Goal: Task Accomplishment & Management: Complete application form

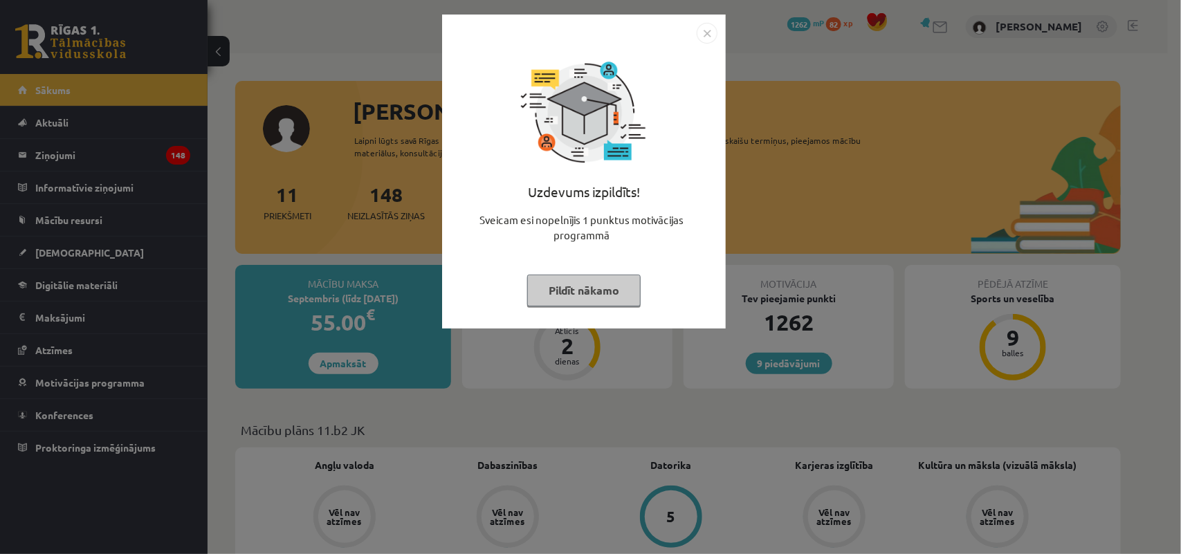
click at [710, 32] on img "Close" at bounding box center [707, 33] width 21 height 21
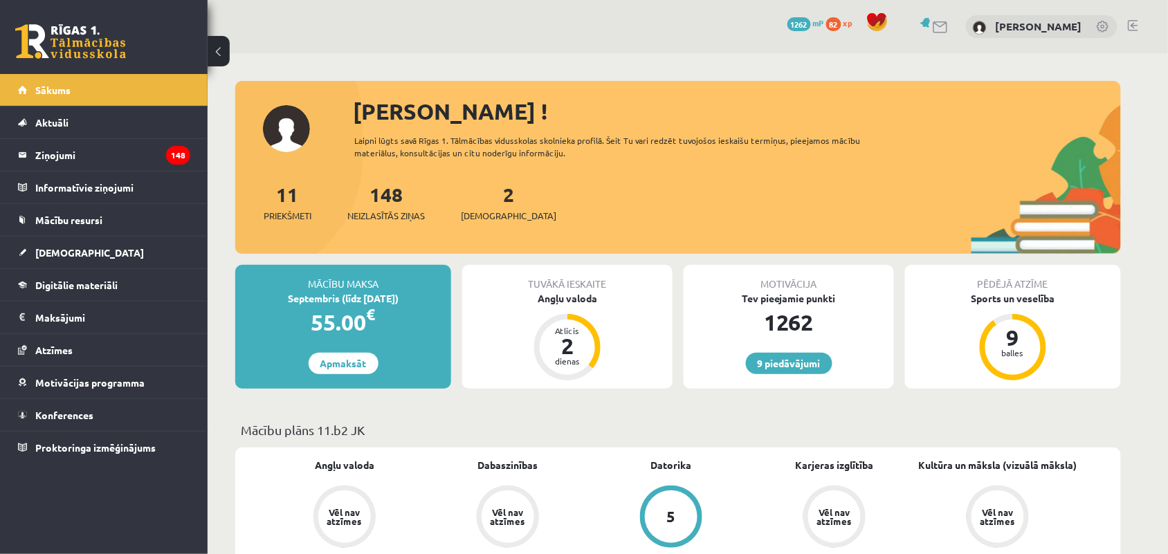
click at [531, 327] on div "Tuvākā ieskaite Angļu valoda Atlicis 2 dienas" at bounding box center [567, 327] width 210 height 124
click at [101, 242] on link "[DEMOGRAPHIC_DATA]" at bounding box center [104, 253] width 172 height 32
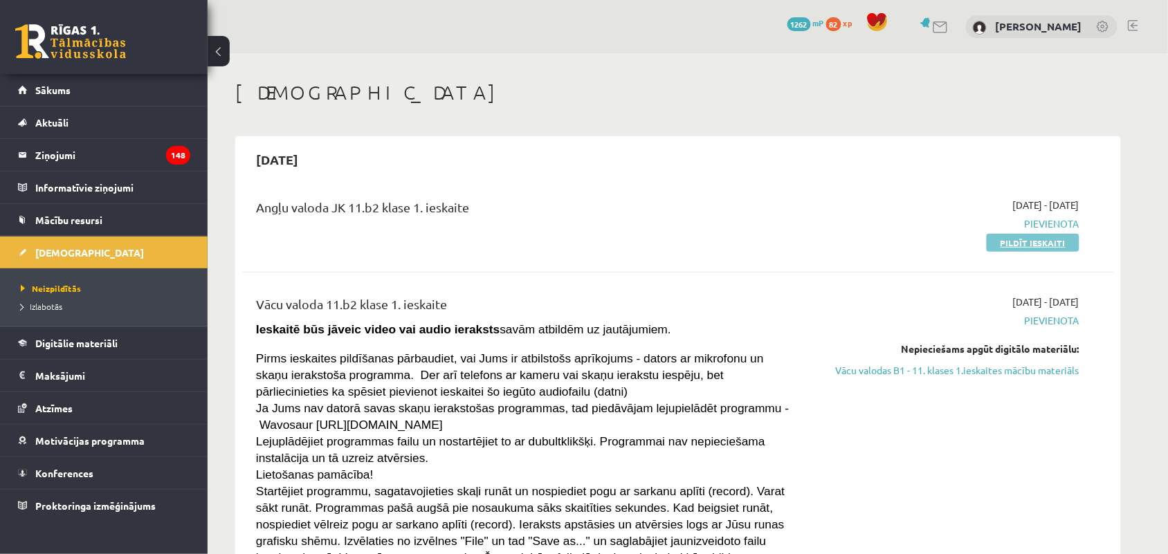
click at [1010, 244] on link "Pildīt ieskaiti" at bounding box center [1033, 243] width 93 height 18
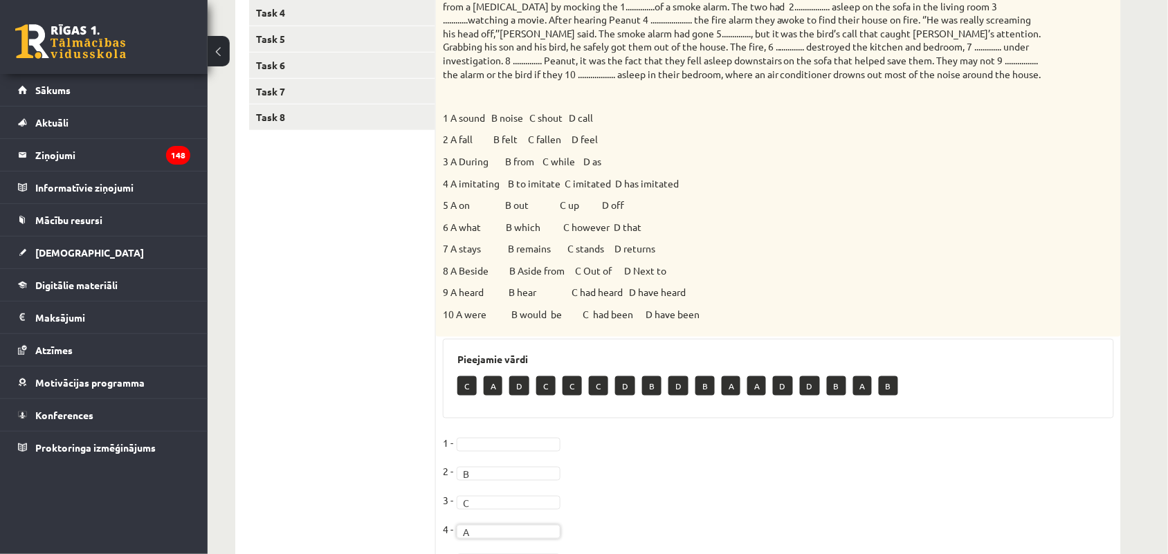
scroll to position [311, 0]
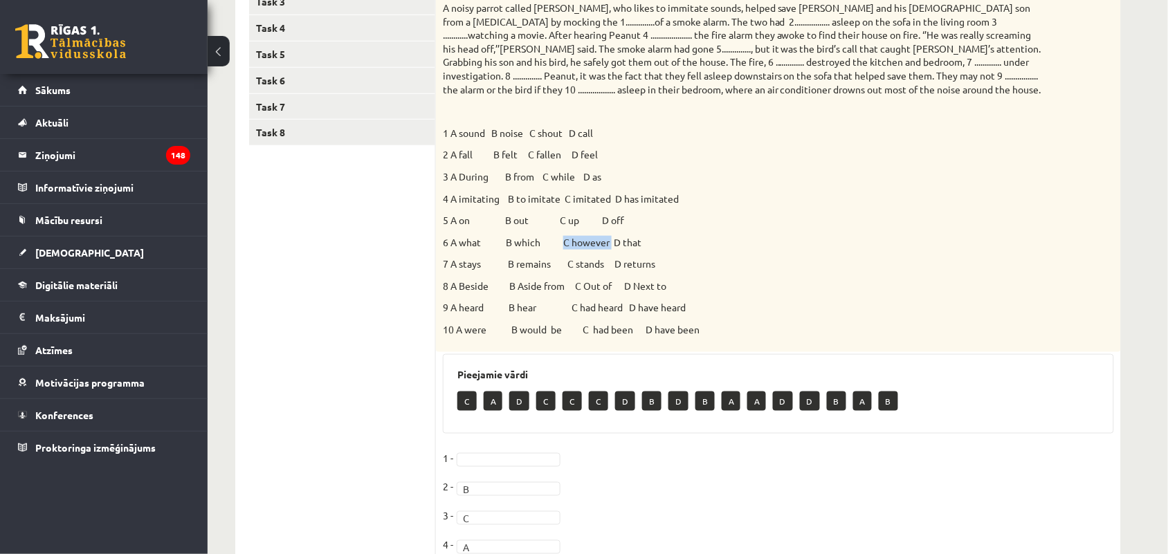
drag, startPoint x: 566, startPoint y: 234, endPoint x: 614, endPoint y: 237, distance: 47.9
click at [614, 237] on div "Choose the correct answer. 1 A sound B noise C shout D call 2 A fall B felt C f…" at bounding box center [778, 151] width 685 height 401
click at [720, 208] on div "Choose the correct answer. 1 A sound B noise C shout D call 2 A fall B felt C f…" at bounding box center [778, 151] width 685 height 401
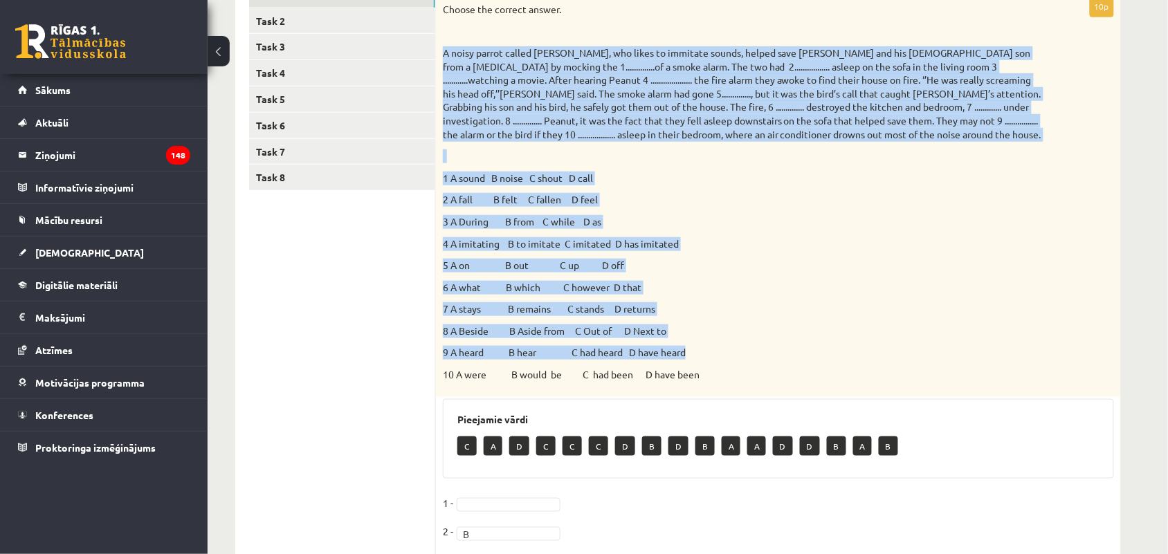
drag, startPoint x: 442, startPoint y: 6, endPoint x: 743, endPoint y: 426, distance: 516.8
click at [738, 374] on div "Choose the correct answer. 1 A sound B noise C shout D call 2 A fall B felt C f…" at bounding box center [778, 196] width 685 height 401
copy div "A noisy parrot called Peanut, who likes to immitate sounds, helped save Kenny D…"
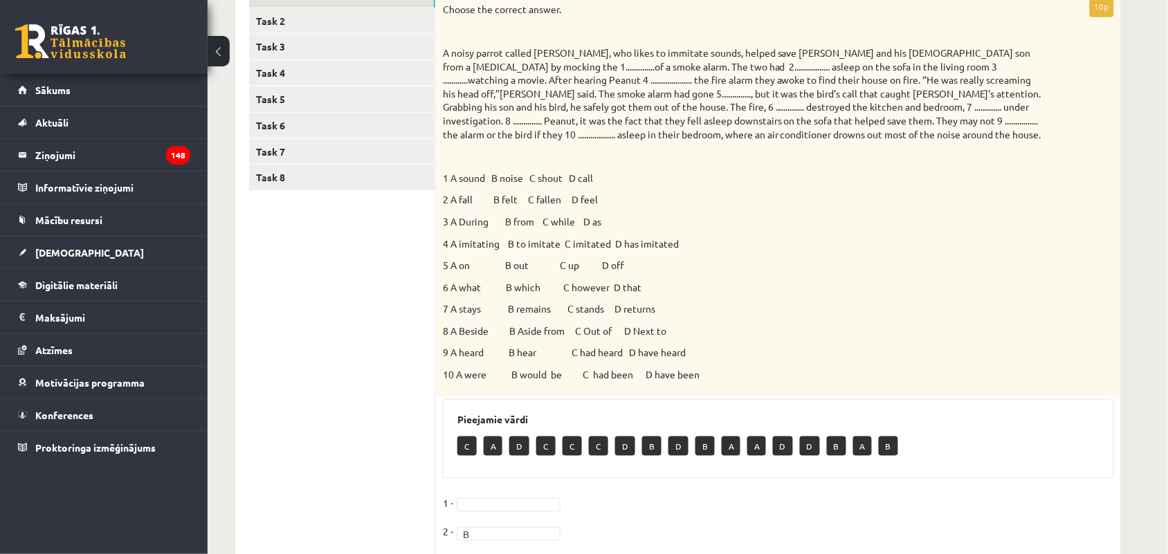
click at [389, 286] on ul "Task 1 Task 2 Task 3 Task 4 Task 5 Task 6 Task 7 Task 8" at bounding box center [342, 386] width 187 height 809
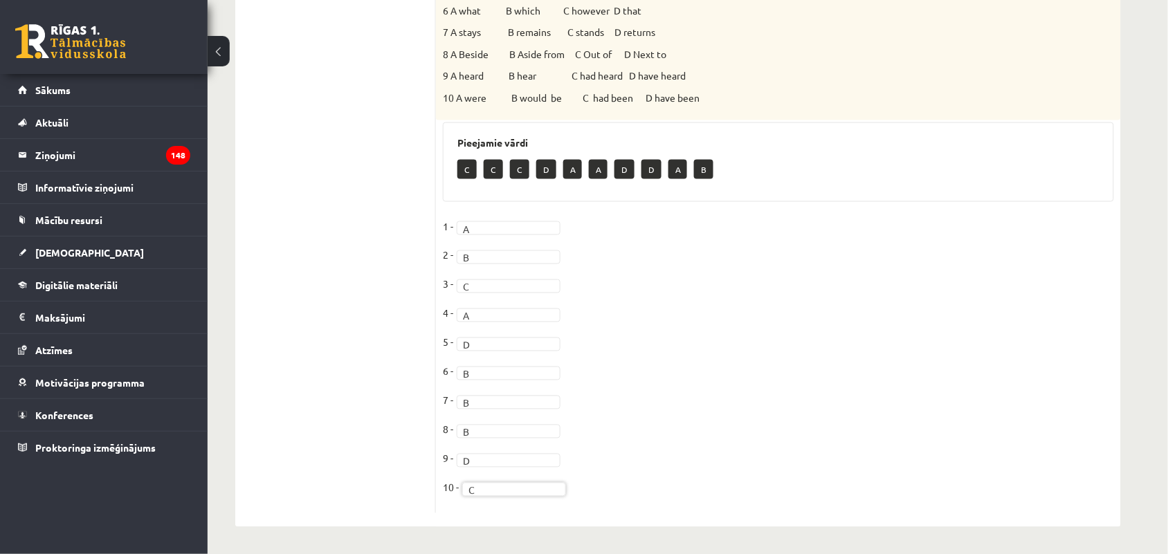
scroll to position [59, 0]
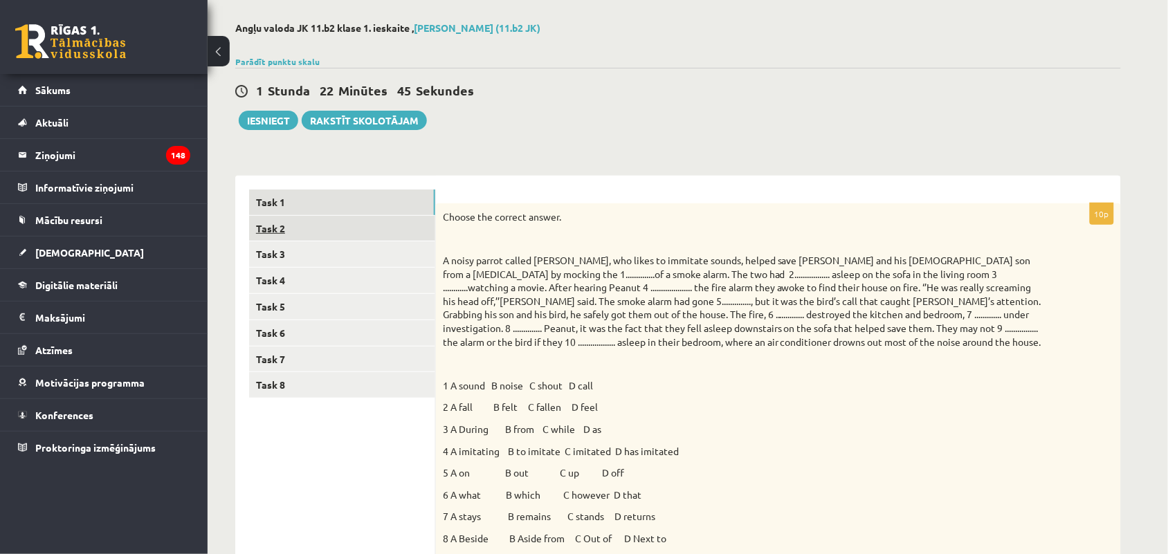
click at [388, 228] on link "Task 2" at bounding box center [342, 229] width 186 height 26
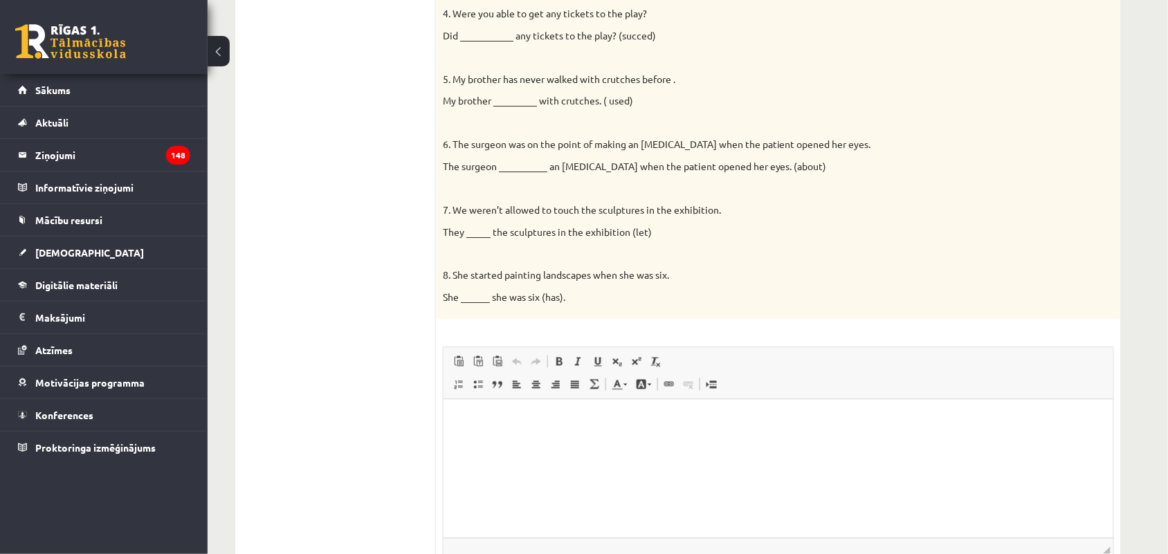
scroll to position [543, 0]
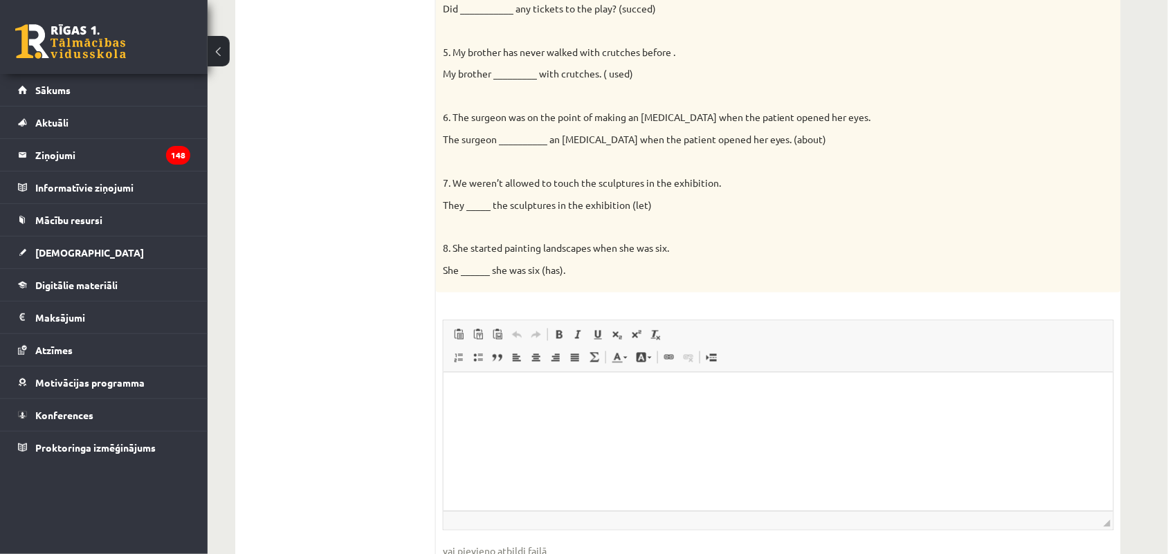
click at [544, 396] on p "Editor, wiswyg-editor-user-answer-47024875437380" at bounding box center [778, 394] width 642 height 15
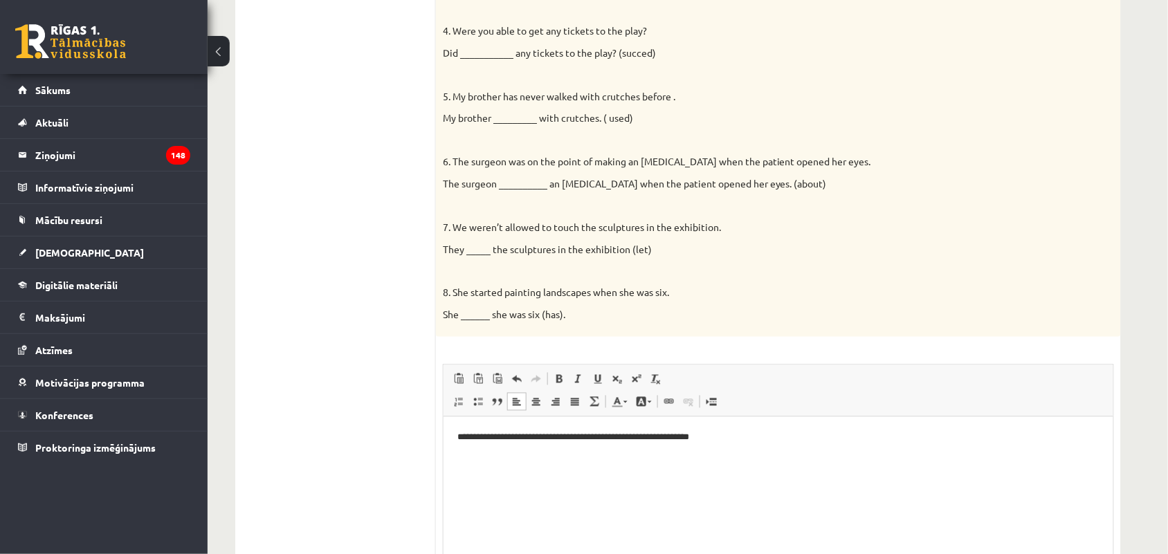
scroll to position [509, 0]
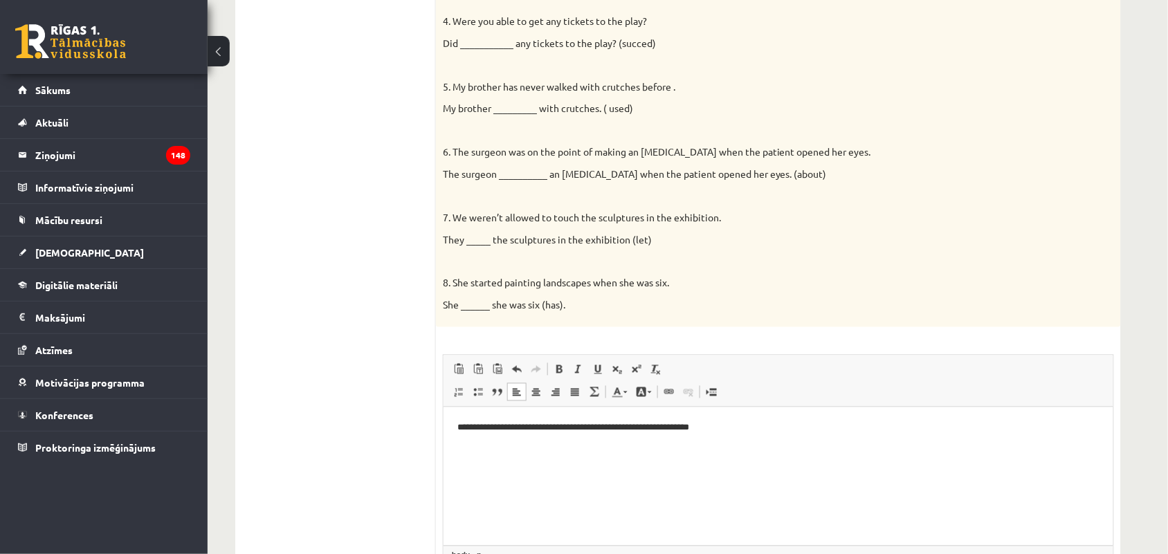
click at [669, 424] on p "**********" at bounding box center [778, 428] width 642 height 15
click at [758, 425] on p "**********" at bounding box center [778, 428] width 642 height 15
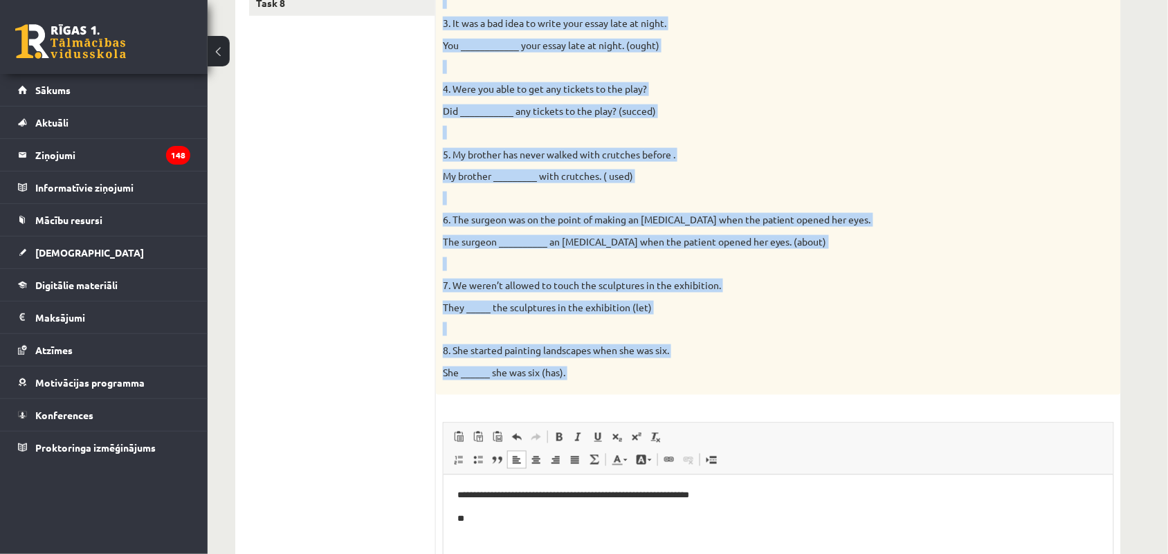
scroll to position [452, 0]
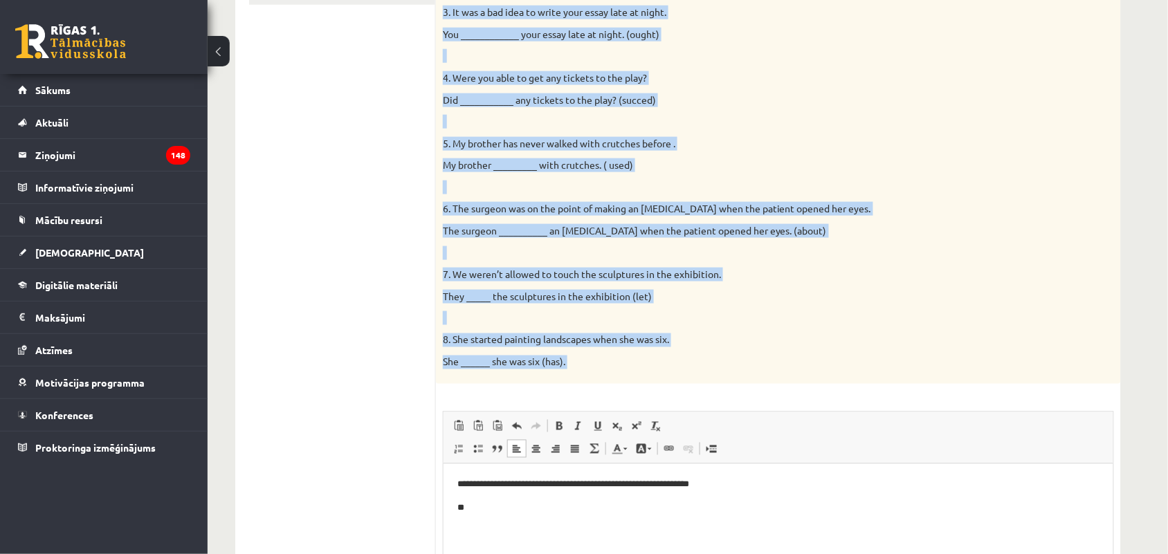
drag, startPoint x: 442, startPoint y: 45, endPoint x: 746, endPoint y: 455, distance: 510.5
click at [746, 455] on div "8p Complete the second sentence so that it has a similar meaning to the first s…" at bounding box center [778, 254] width 685 height 889
copy div "Complete the second sentence so that it has a similar meaning to the first sent…"
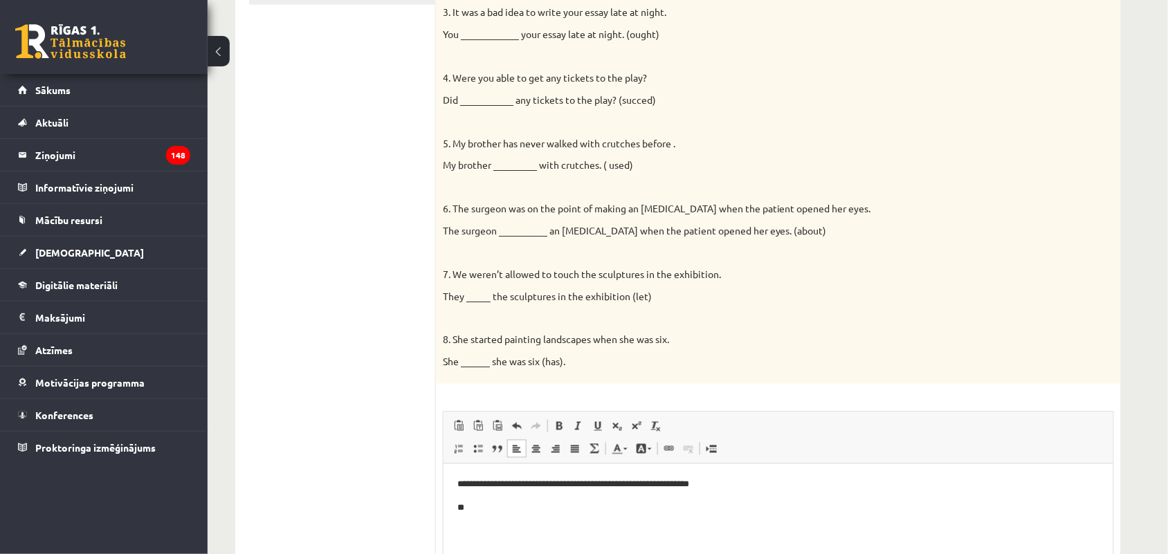
click at [352, 285] on ul "Task 1 Task 2 Task 3 Task 4 Task 5 Task 6 Task 7 Task 8" at bounding box center [342, 248] width 187 height 903
click at [482, 501] on p "**" at bounding box center [778, 508] width 642 height 15
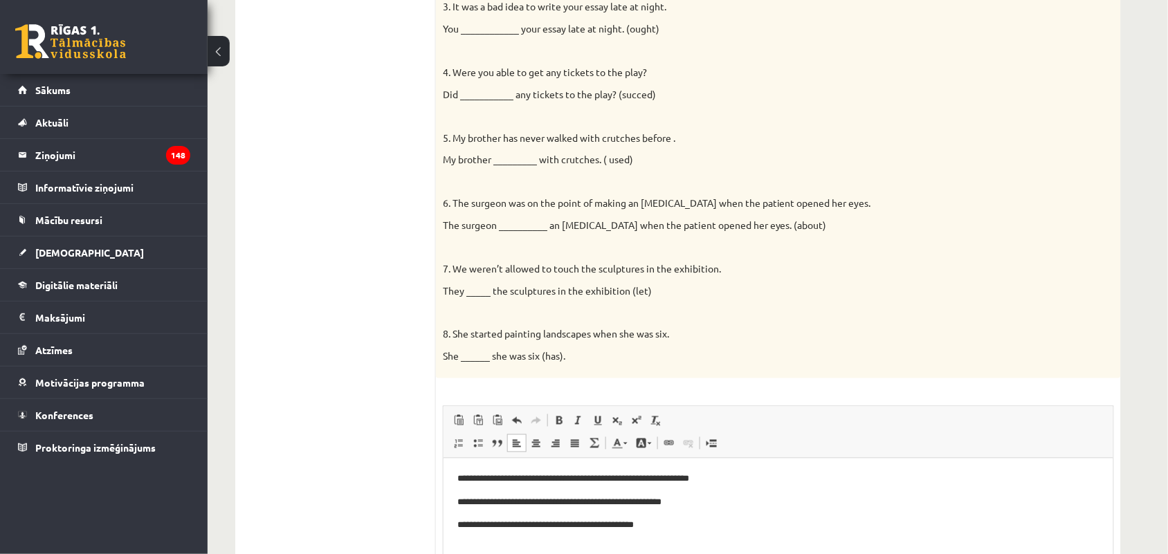
click at [493, 525] on p "**********" at bounding box center [778, 525] width 642 height 15
click at [683, 533] on p "**********" at bounding box center [778, 525] width 642 height 15
click at [578, 523] on p "**********" at bounding box center [778, 525] width 642 height 15
click at [685, 517] on body "**********" at bounding box center [778, 514] width 642 height 84
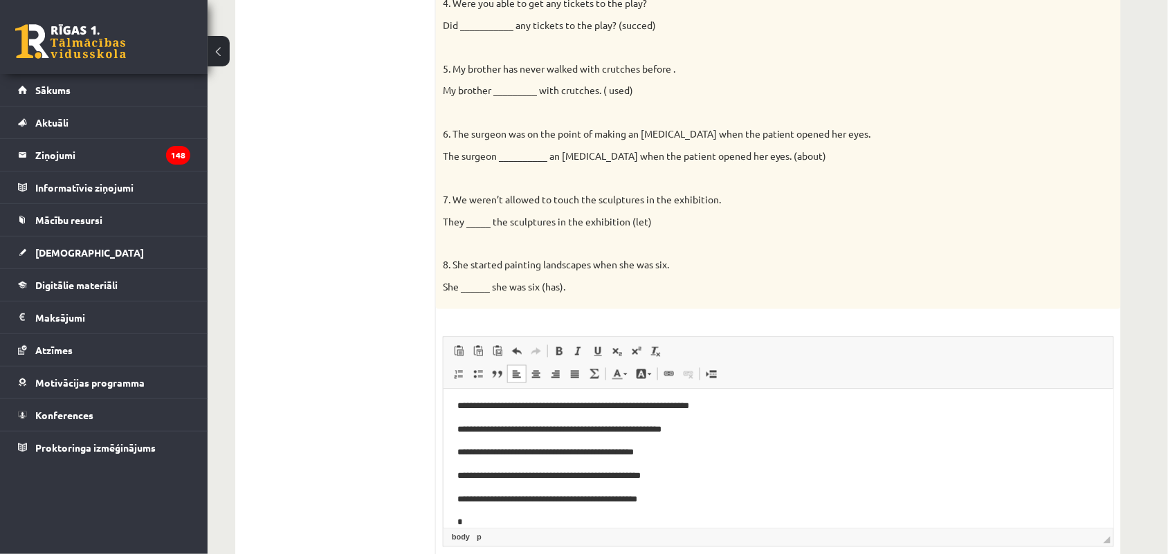
scroll to position [4, 0]
click at [516, 520] on p "**********" at bounding box center [771, 522] width 629 height 15
click at [563, 520] on p "**********" at bounding box center [771, 522] width 629 height 15
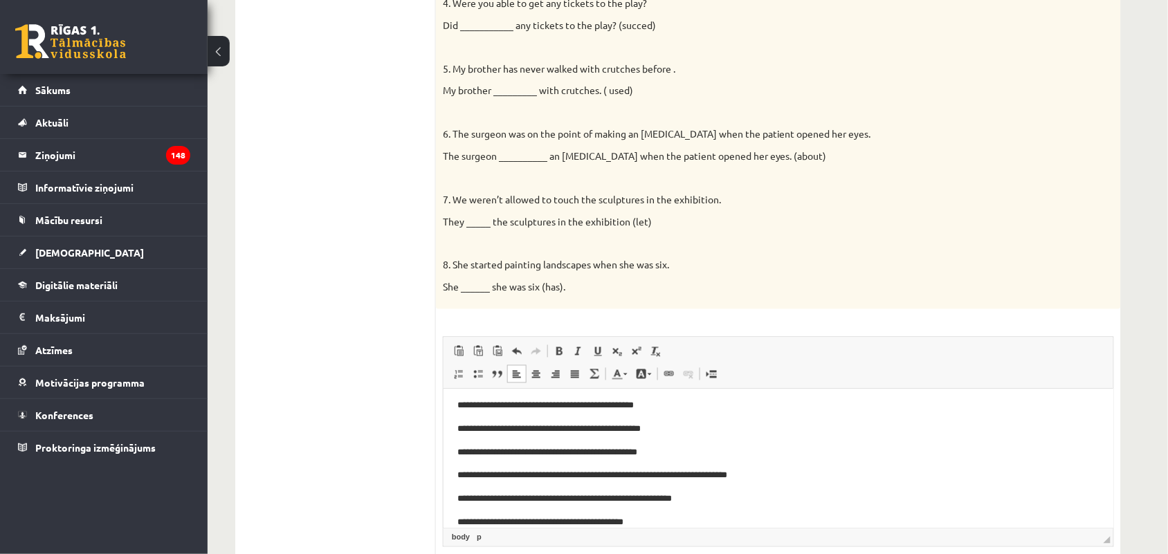
scroll to position [42, 0]
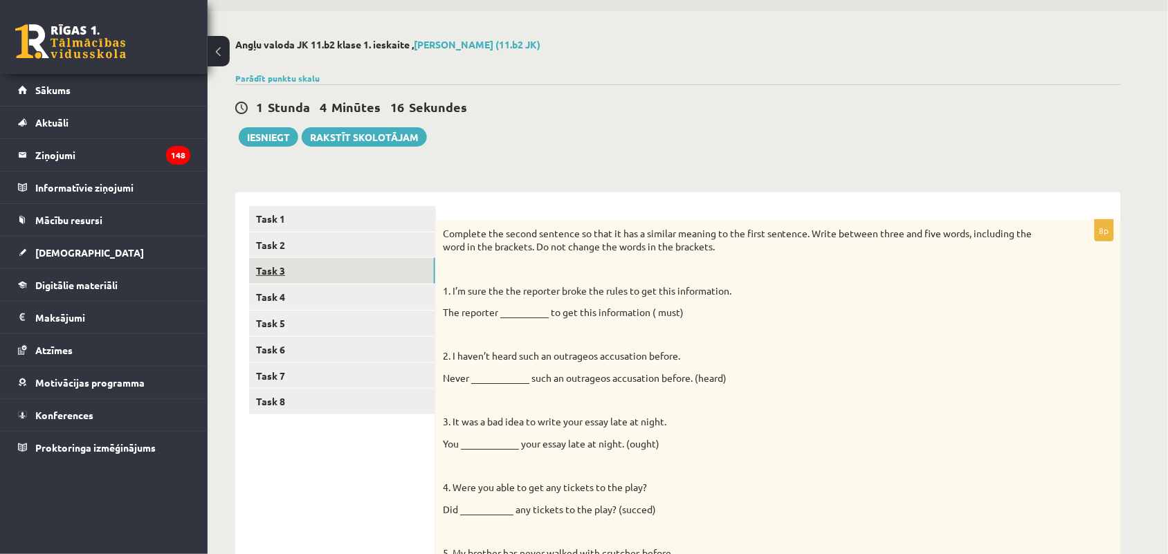
click at [402, 281] on link "Task 3" at bounding box center [342, 271] width 186 height 26
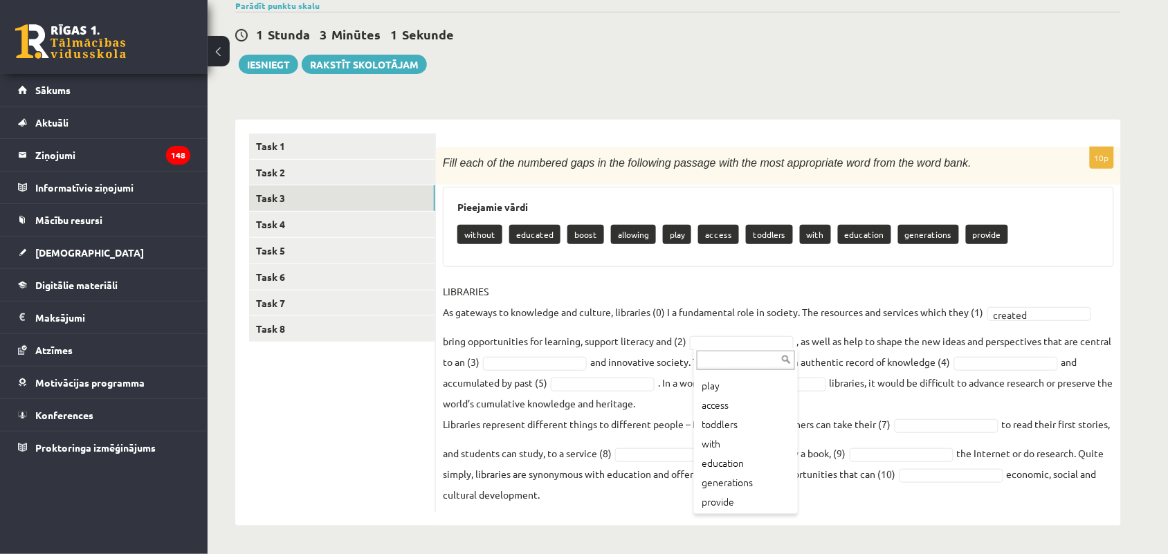
scroll to position [94, 0]
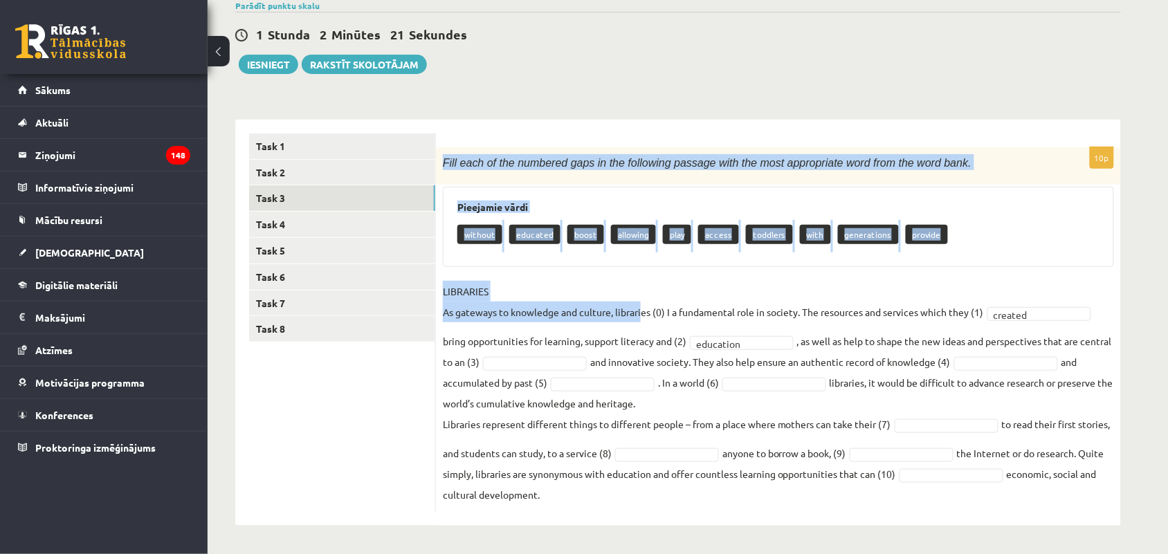
drag, startPoint x: 443, startPoint y: 161, endPoint x: 656, endPoint y: 320, distance: 266.0
click at [656, 320] on div "10p Fill each of the numbered gaps in the following passage with the most appro…" at bounding box center [778, 329] width 685 height 365
click at [446, 187] on div "Pieejamie vārdi without educated boost allowing play access toddlers with gener…" at bounding box center [778, 227] width 671 height 80
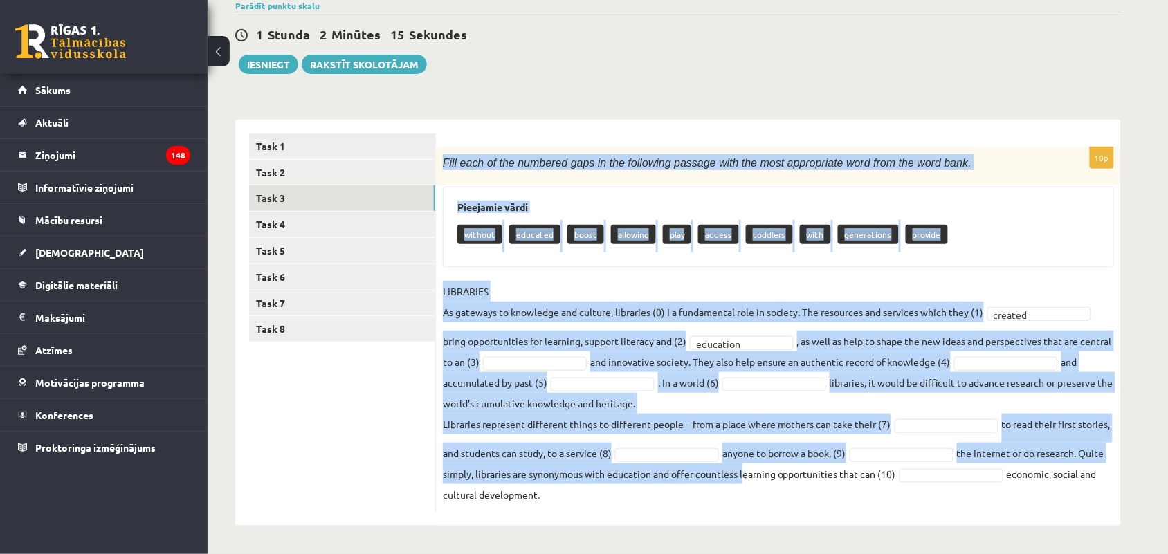
drag, startPoint x: 441, startPoint y: 163, endPoint x: 810, endPoint y: 468, distance: 479.3
click at [810, 468] on div "10p Fill each of the numbered gaps in the following passage with the most appro…" at bounding box center [778, 329] width 685 height 365
click at [440, 157] on div "Fill each of the numbered gaps in the following passage with the most appropria…" at bounding box center [778, 166] width 685 height 38
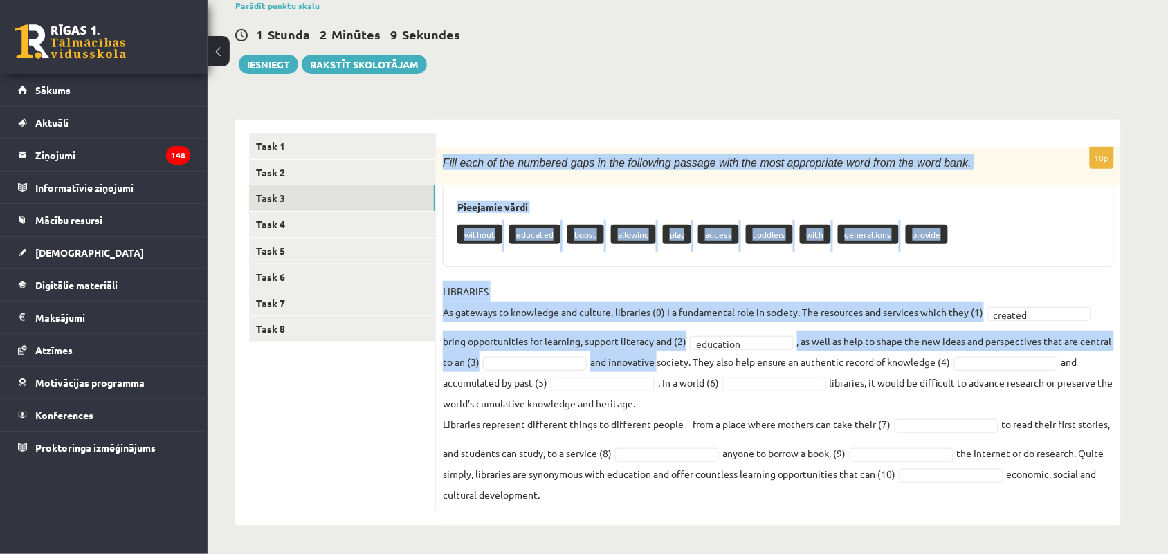
drag, startPoint x: 440, startPoint y: 157, endPoint x: 646, endPoint y: 368, distance: 294.6
click at [646, 368] on div "10p Fill each of the numbered gaps in the following passage with the most appro…" at bounding box center [778, 329] width 685 height 365
click at [448, 140] on div "10p Fill each of the numbered gaps in the following passage with the most appro…" at bounding box center [778, 323] width 685 height 406
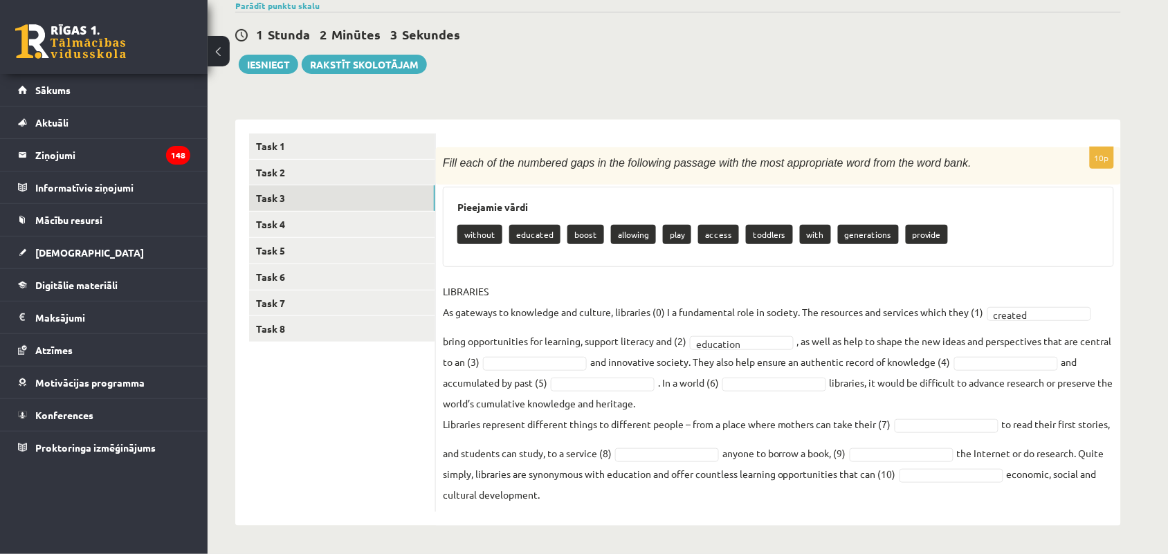
click at [437, 159] on div "Fill each of the numbered gaps in the following passage with the most appropria…" at bounding box center [778, 166] width 685 height 38
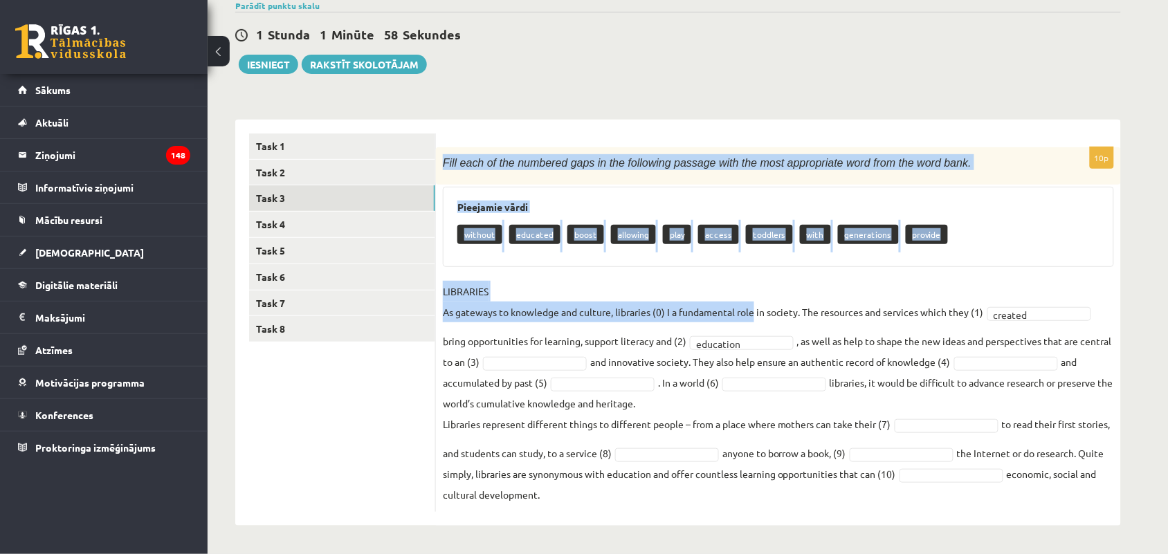
drag, startPoint x: 440, startPoint y: 156, endPoint x: 759, endPoint y: 311, distance: 354.7
click at [759, 311] on div "10p Fill each of the numbered gaps in the following passage with the most appro…" at bounding box center [778, 329] width 685 height 365
click at [443, 177] on div "Fill each of the numbered gaps in the following passage with the most appropria…" at bounding box center [778, 166] width 685 height 38
drag, startPoint x: 439, startPoint y: 154, endPoint x: 760, endPoint y: 329, distance: 364.8
click at [717, 325] on div "10p Fill each of the numbered gaps in the following passage with the most appro…" at bounding box center [778, 329] width 685 height 365
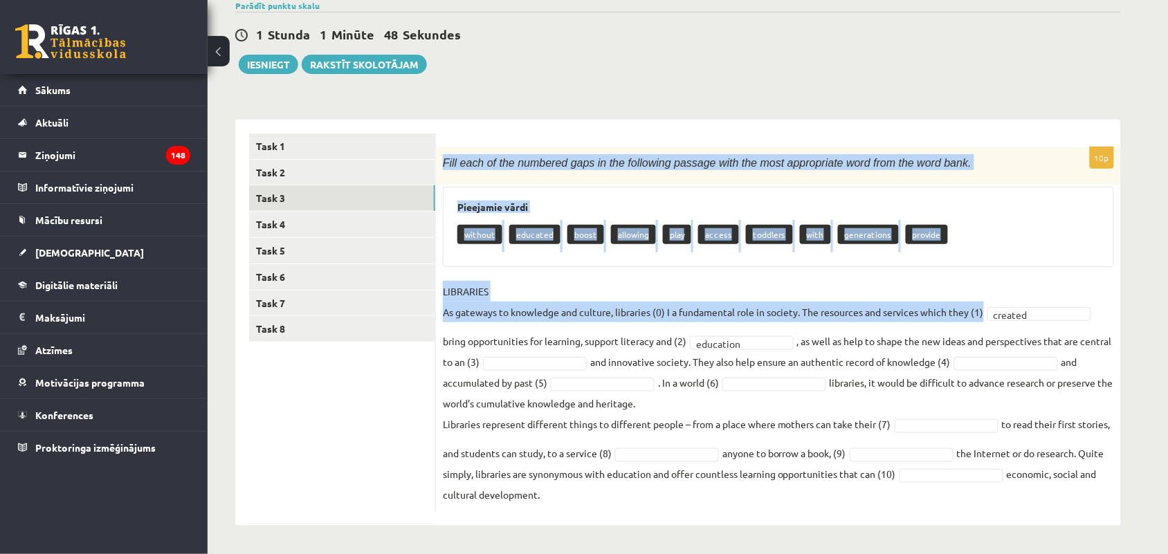
click at [445, 147] on div "Fill each of the numbered gaps in the following passage with the most appropria…" at bounding box center [778, 166] width 685 height 38
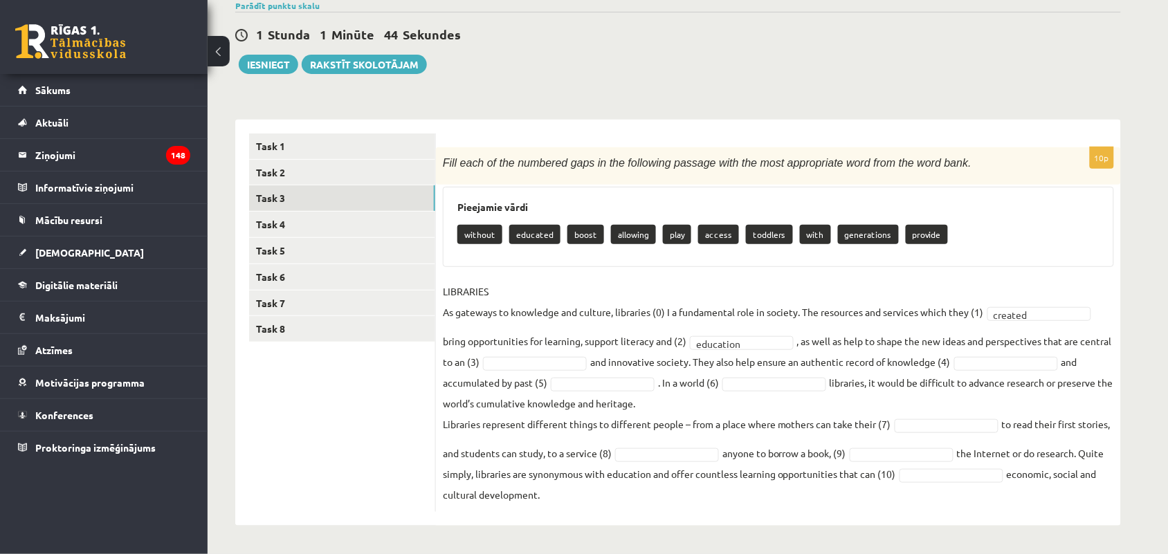
drag, startPoint x: 438, startPoint y: 157, endPoint x: 912, endPoint y: 538, distance: 608.4
click at [912, 538] on div "Angļu valoda JK 11.b2 klase 1. ieskaite , Gabriela Kalniņa (11.b2 JK) Parādīt p…" at bounding box center [678, 245] width 941 height 615
copy div "Fill each of the numbered gaps in the following passage with the most appropria…"
click at [306, 430] on ul "Task 1 Task 2 Task 3 Task 4 Task 5 Task 6 Task 7 Task 8" at bounding box center [342, 323] width 187 height 379
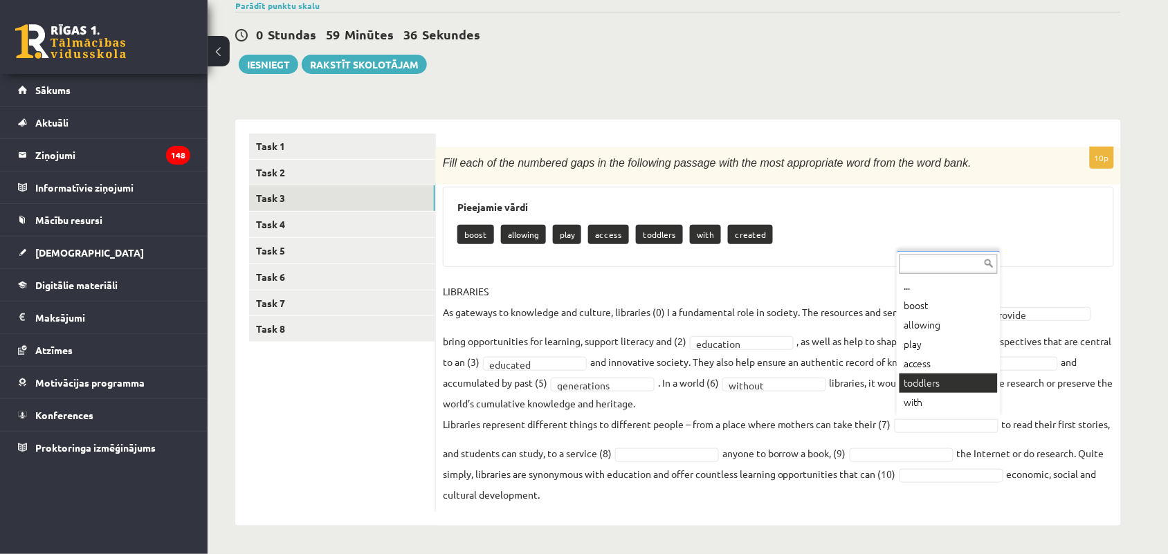
scroll to position [16, 0]
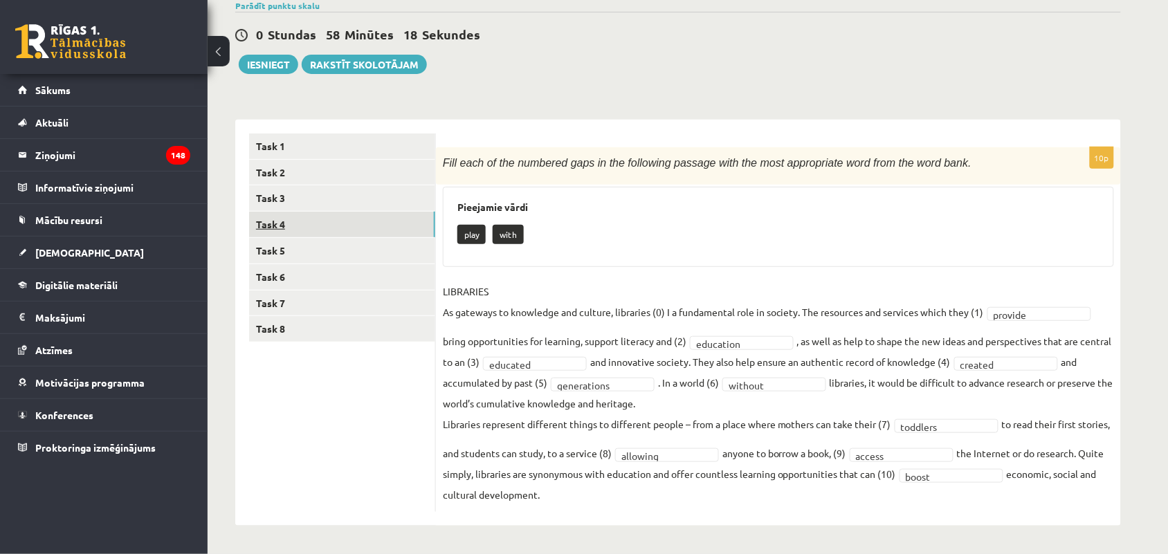
click at [385, 226] on link "Task 4" at bounding box center [342, 225] width 186 height 26
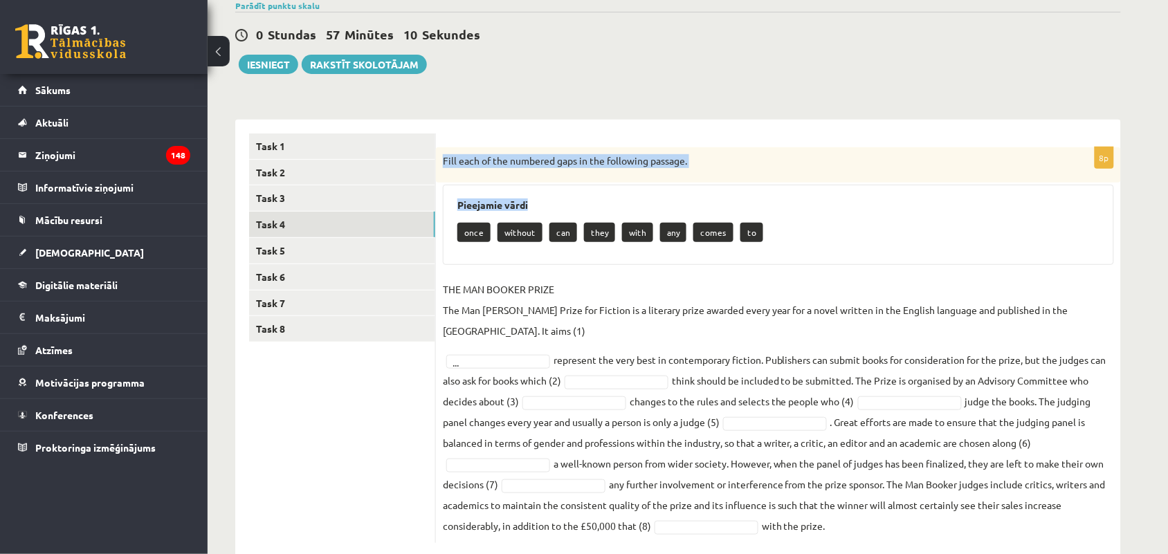
drag, startPoint x: 438, startPoint y: 156, endPoint x: 637, endPoint y: 327, distance: 262.0
click at [554, 217] on div "8p Fill each of the numbered gaps in the following passage. Pieejamie vārdi onc…" at bounding box center [778, 345] width 685 height 396
click at [439, 192] on div "8p Fill each of the numbered gaps in the following passage. Pieejamie vārdi onc…" at bounding box center [778, 345] width 685 height 396
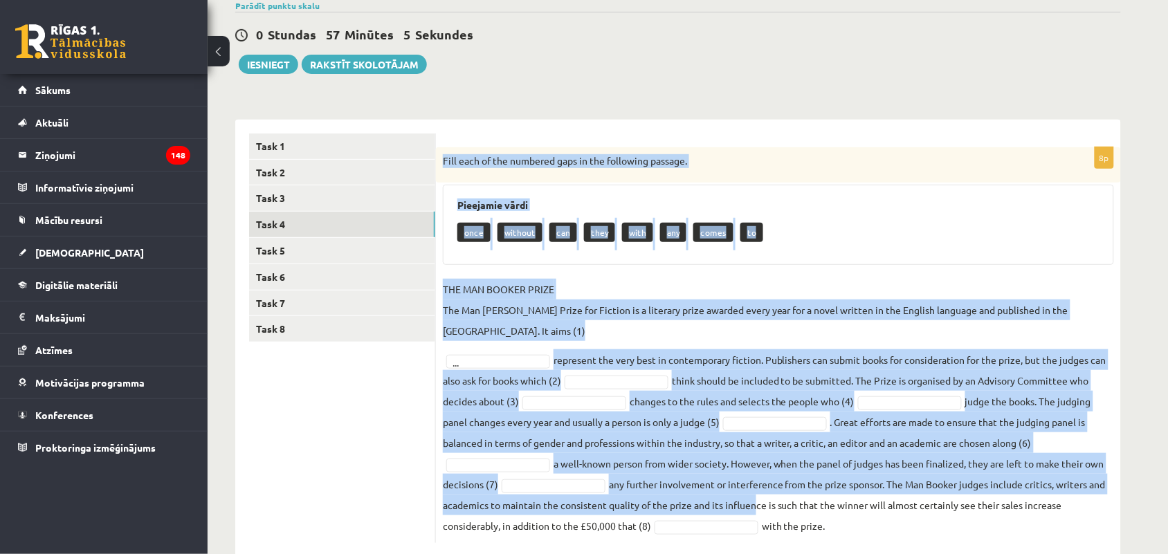
drag, startPoint x: 442, startPoint y: 166, endPoint x: 749, endPoint y: 486, distance: 443.4
click at [749, 486] on div "8p Fill each of the numbered gaps in the following passage. Pieejamie vārdi onc…" at bounding box center [778, 345] width 685 height 396
drag, startPoint x: 749, startPoint y: 486, endPoint x: 455, endPoint y: 320, distance: 337.8
click at [748, 486] on fieldset "THE MAN BOOKER PRIZE The Man Booker Prize for Fiction is a literary prize award…" at bounding box center [778, 407] width 671 height 257
click at [457, 129] on div "8p Fill each of the numbered gaps in the following passage. Pieejamie vārdi onc…" at bounding box center [778, 338] width 685 height 437
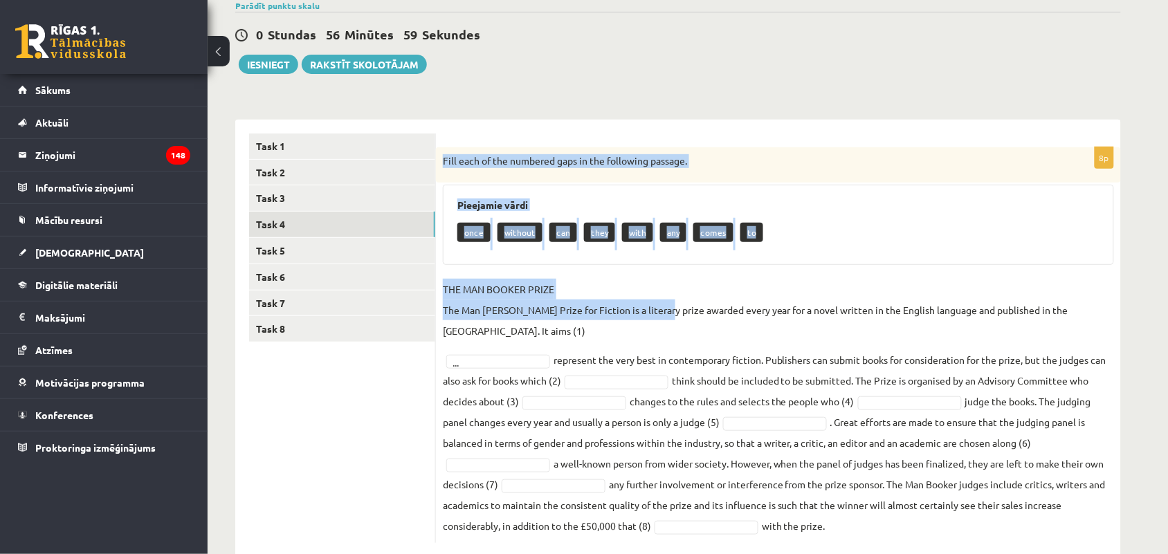
drag, startPoint x: 440, startPoint y: 159, endPoint x: 734, endPoint y: 346, distance: 347.9
click at [693, 326] on div "8p Fill each of the numbered gaps in the following passage. Pieejamie vārdi onc…" at bounding box center [778, 345] width 685 height 396
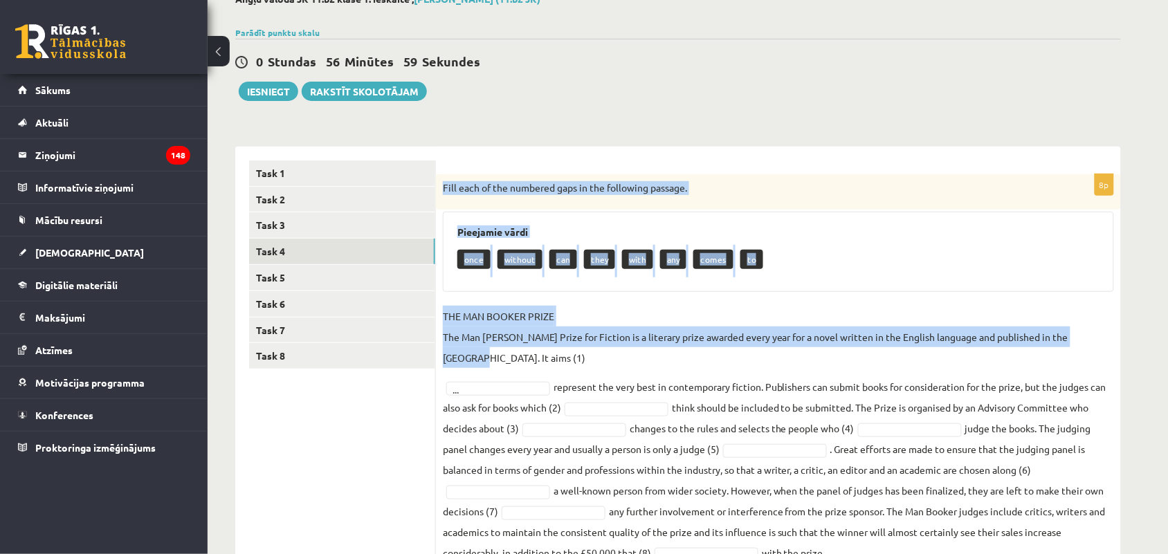
scroll to position [78, 0]
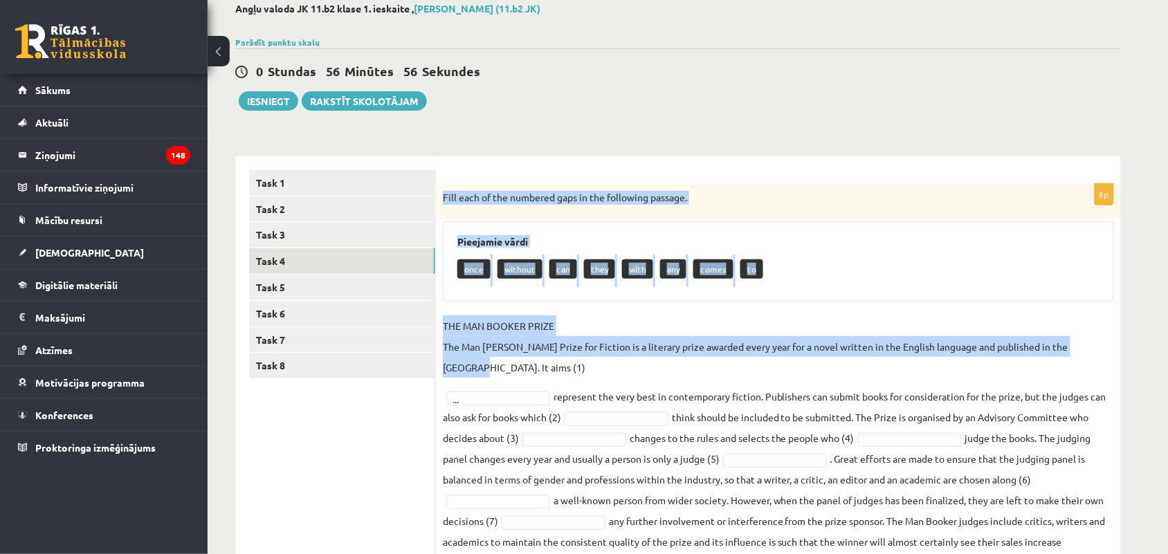
click at [451, 176] on form "8p Fill each of the numbered gaps in the following passage. Pieejamie vārdi onc…" at bounding box center [778, 375] width 657 height 410
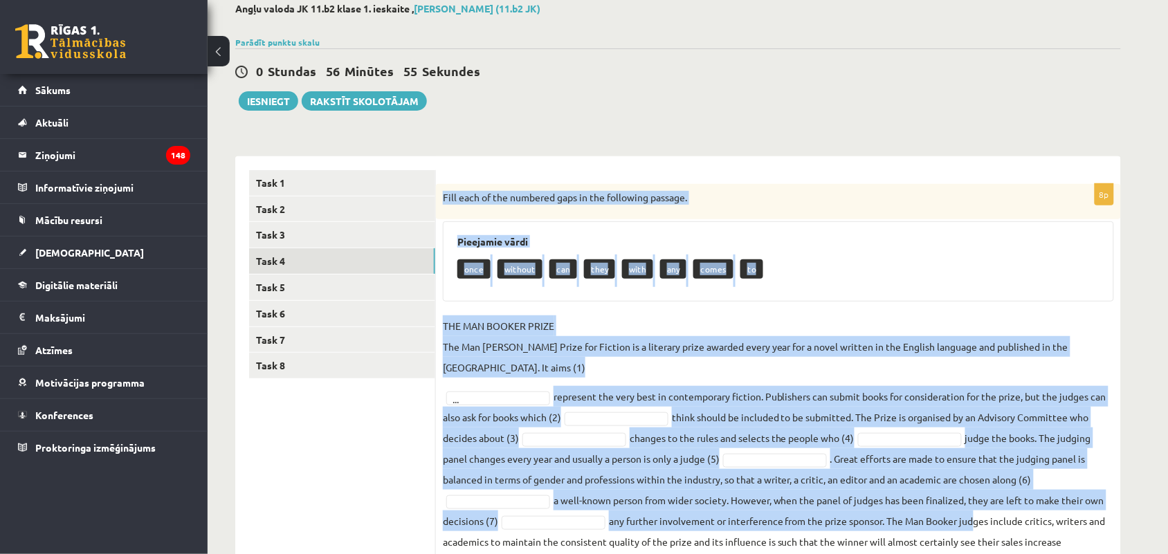
drag, startPoint x: 442, startPoint y: 196, endPoint x: 1011, endPoint y: 520, distance: 655.6
click at [984, 512] on div "8p Fill each of the numbered gaps in the following passage. Pieejamie vārdi onc…" at bounding box center [778, 382] width 685 height 396
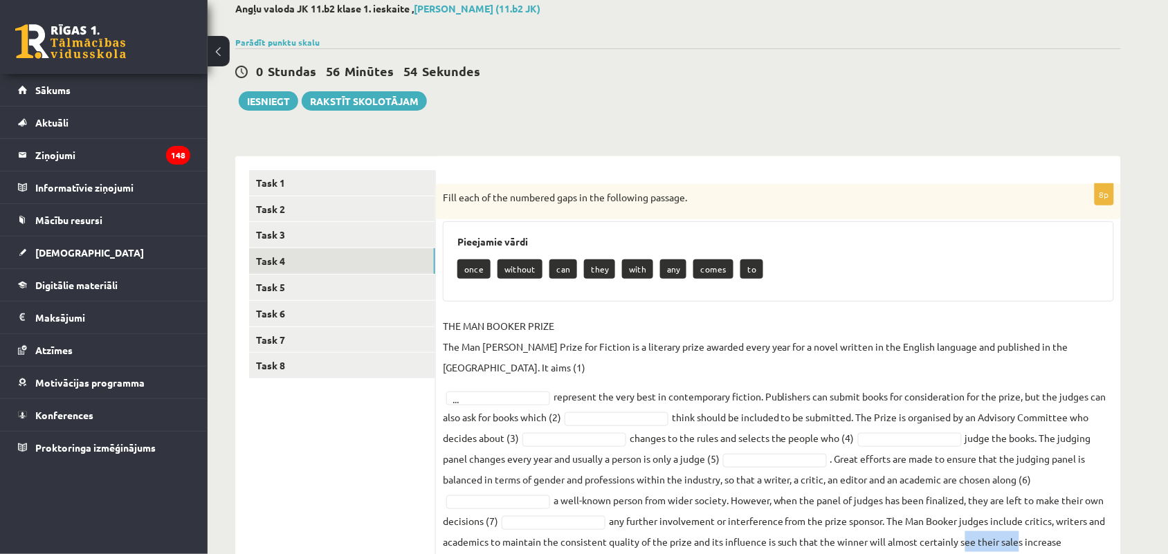
drag, startPoint x: 1008, startPoint y: 523, endPoint x: 1059, endPoint y: 472, distance: 71.9
click at [983, 524] on fieldset "THE MAN BOOKER PRIZE The Man Booker Prize for Fiction is a literary prize award…" at bounding box center [778, 444] width 671 height 257
click at [744, 219] on div "8p Fill each of the numbered gaps in the following passage. Pieejamie vārdi onc…" at bounding box center [778, 382] width 685 height 396
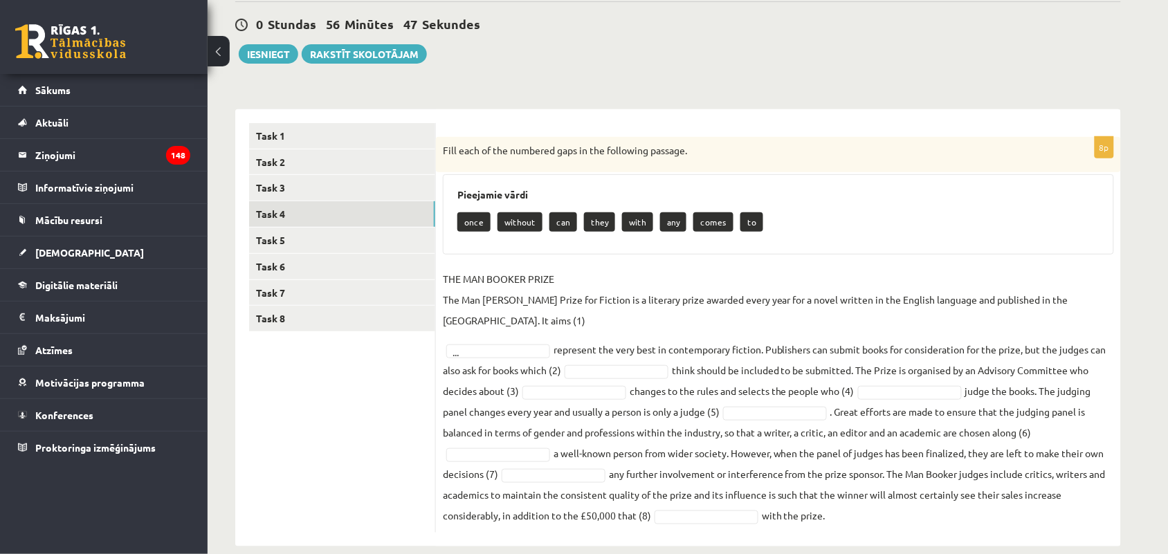
drag, startPoint x: 439, startPoint y: 192, endPoint x: 921, endPoint y: 537, distance: 592.3
click at [921, 537] on div "Angļu valoda JK 11.b2 klase 1. ieskaite , Gabriela Kalniņa (11.b2 JK) Parādīt p…" at bounding box center [678, 251] width 941 height 646
copy div "Fill each of the numbered gaps in the following passage. Pieejamie vārdi once w…"
click at [306, 405] on ul "Task 1 Task 2 Task 3 Task 4 Task 5 Task 6 Task 7 Task 8" at bounding box center [342, 328] width 187 height 410
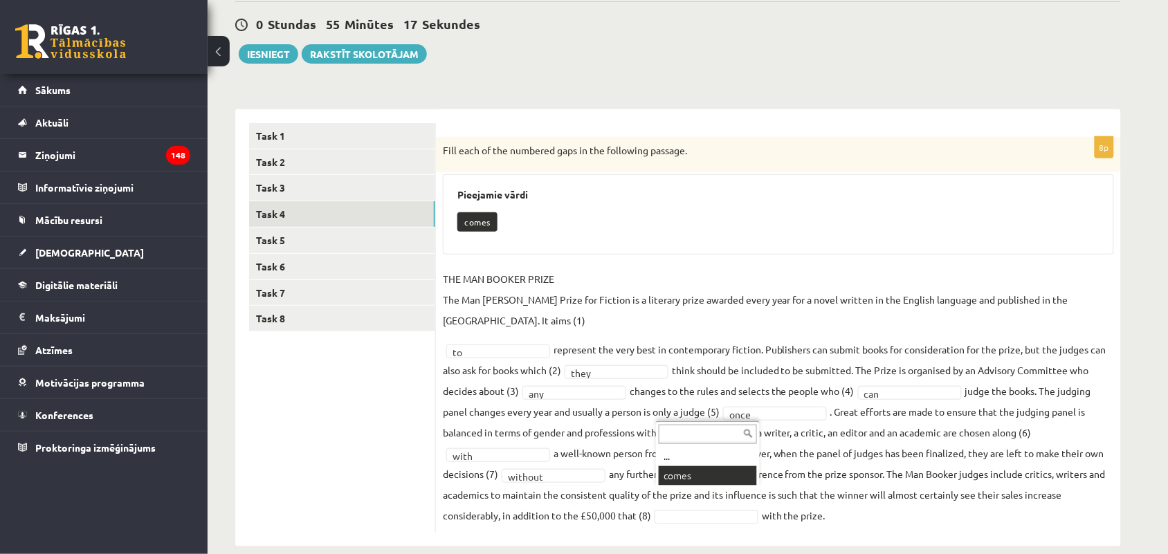
scroll to position [92, 0]
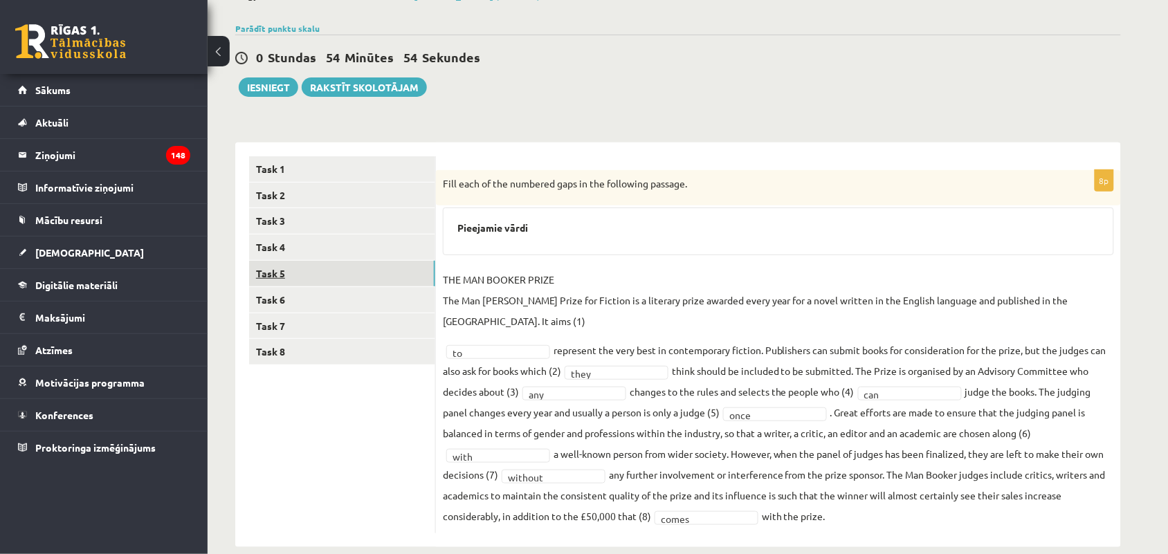
click at [296, 271] on link "Task 5" at bounding box center [342, 274] width 186 height 26
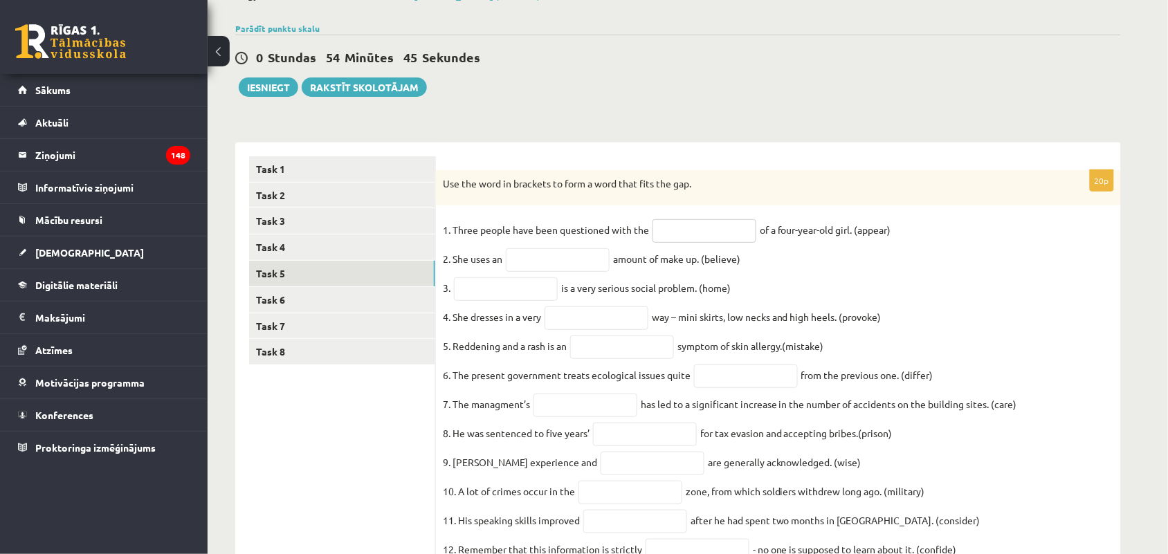
click at [671, 229] on input "text" at bounding box center [705, 231] width 104 height 24
click at [893, 285] on fieldset "1. Three people have been questioned with the of a four-year-old girl. (appear)…" at bounding box center [778, 509] width 671 height 581
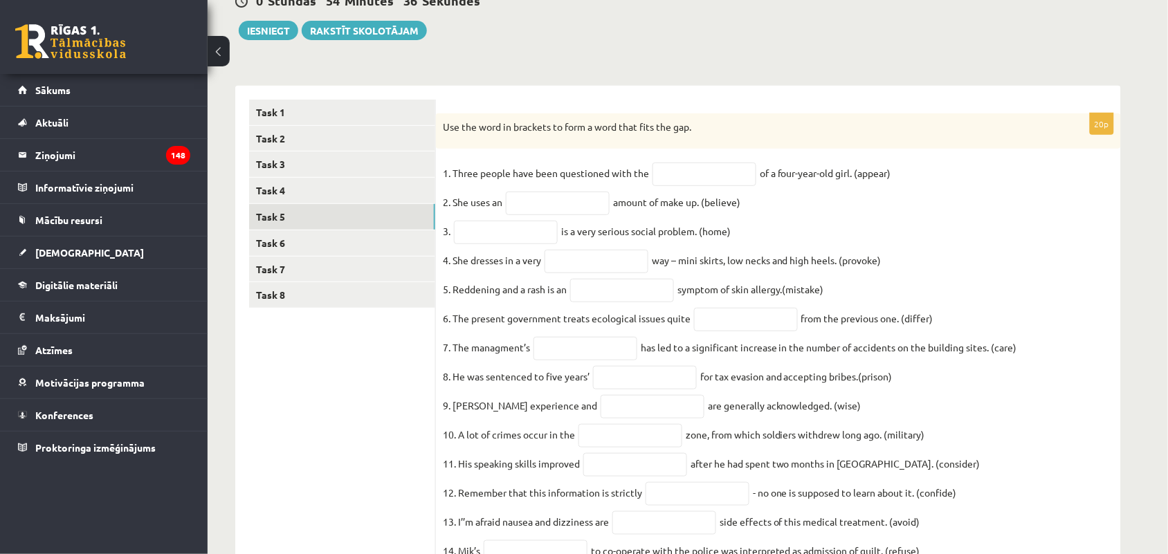
scroll to position [173, 0]
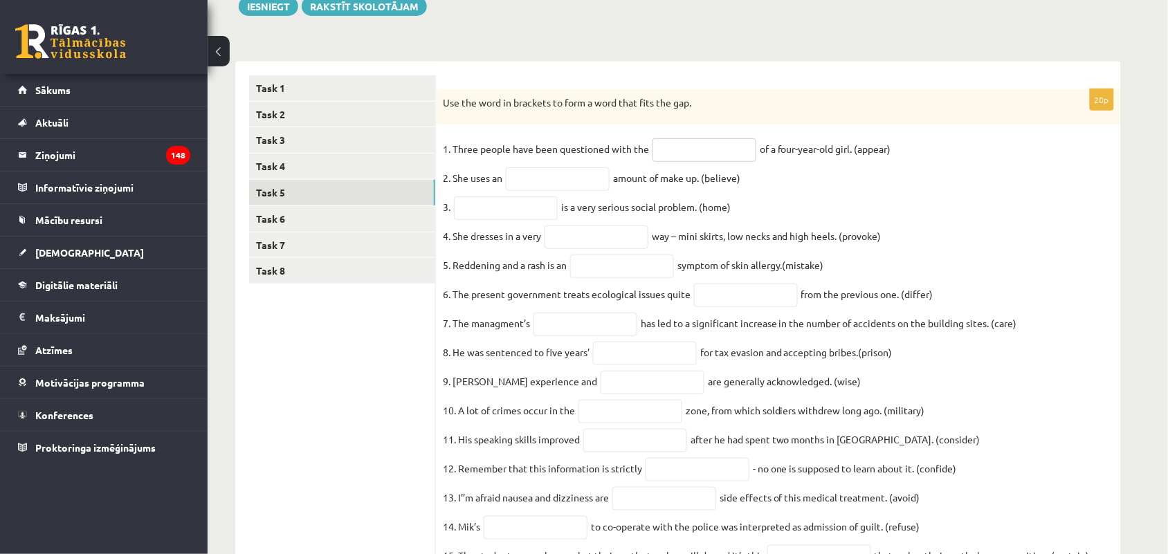
click at [661, 149] on input "text" at bounding box center [705, 150] width 104 height 24
click at [557, 184] on input "text" at bounding box center [558, 179] width 104 height 24
click at [693, 153] on input "text" at bounding box center [705, 150] width 104 height 24
click at [516, 215] on input "text" at bounding box center [506, 209] width 104 height 24
click at [571, 185] on input "text" at bounding box center [558, 179] width 104 height 24
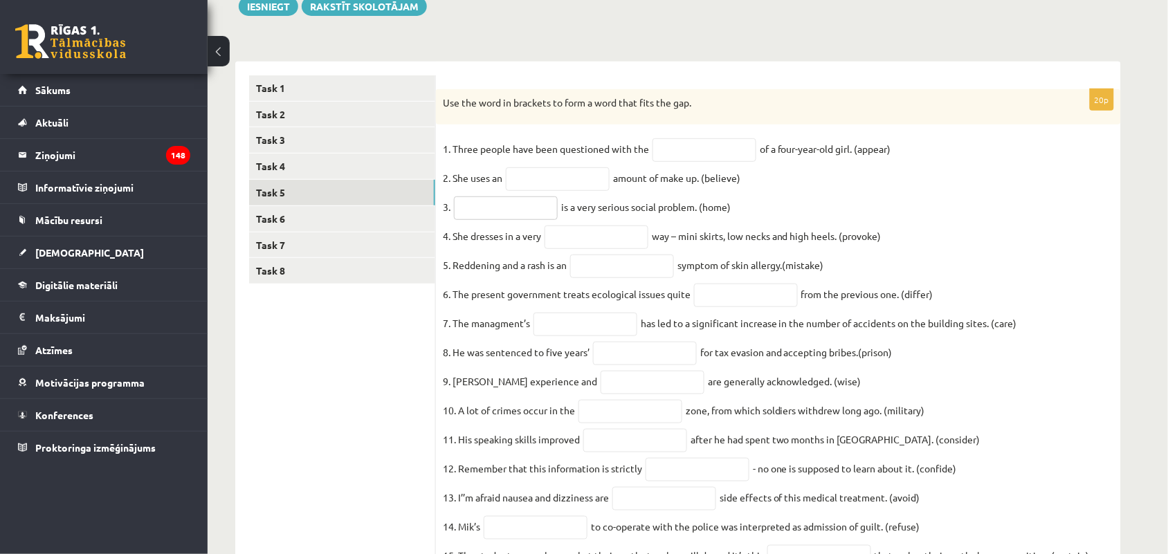
click at [507, 215] on input "text" at bounding box center [506, 209] width 104 height 24
drag, startPoint x: 540, startPoint y: 209, endPoint x: 576, endPoint y: 176, distance: 48.5
click at [576, 176] on fieldset "1. Three people have been questioned with the of a four-year-old girl. (appear)…" at bounding box center [778, 428] width 671 height 581
click at [576, 176] on input "text" at bounding box center [558, 179] width 104 height 24
click at [343, 229] on link "Task 6" at bounding box center [342, 219] width 186 height 26
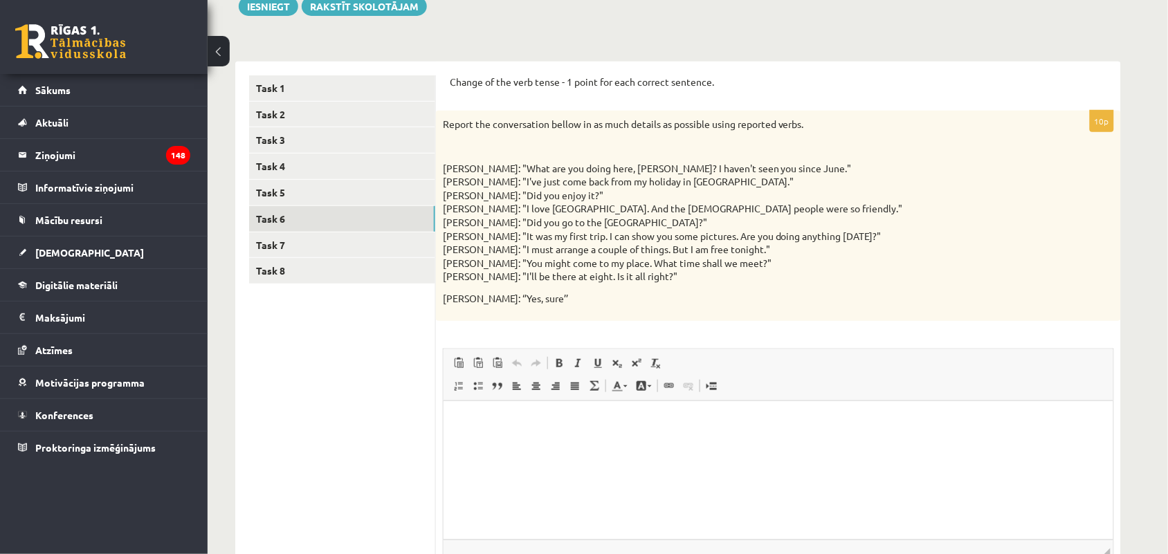
scroll to position [0, 0]
drag, startPoint x: 442, startPoint y: 78, endPoint x: 448, endPoint y: 73, distance: 8.9
click at [448, 73] on div "Change of the verb tense - 1 point for each correct sentence. 10p Report the co…" at bounding box center [778, 356] width 685 height 589
drag, startPoint x: 448, startPoint y: 73, endPoint x: 512, endPoint y: 83, distance: 64.5
click at [512, 83] on div "Change of the verb tense - 1 point for each correct sentence. 10p Report the co…" at bounding box center [778, 356] width 685 height 589
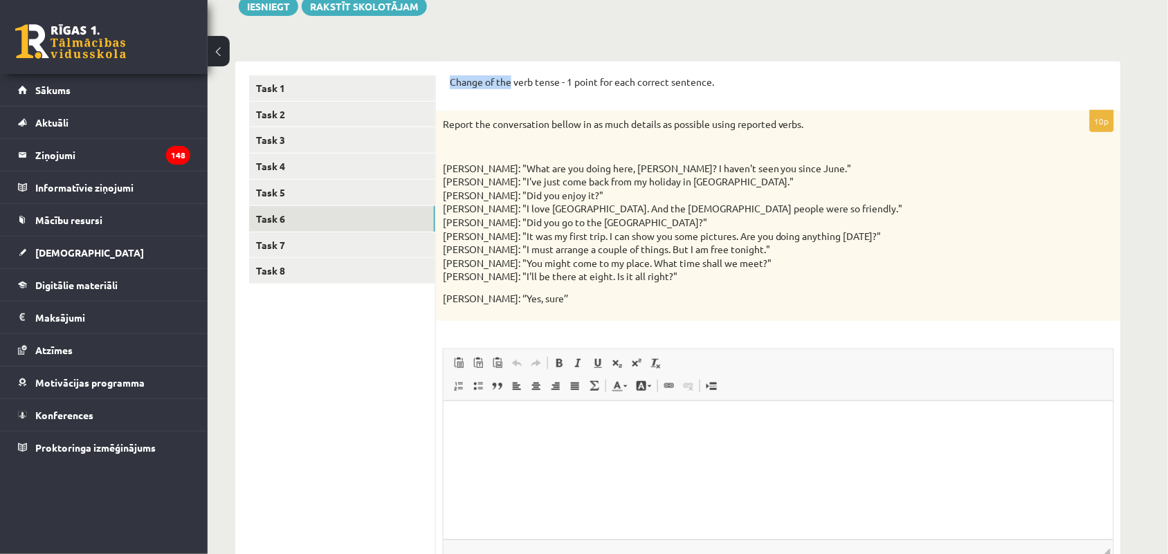
click at [444, 87] on div "Change of the verb tense - 1 point for each correct sentence. 10p Report the co…" at bounding box center [778, 356] width 685 height 589
drag, startPoint x: 448, startPoint y: 74, endPoint x: 516, endPoint y: 52, distance: 71.3
click at [516, 67] on div "Change of the verb tense - 1 point for each correct sentence. 10p Report the co…" at bounding box center [778, 356] width 685 height 589
click at [441, 80] on div "Change of the verb tense - 1 point for each correct sentence. 10p Report the co…" at bounding box center [778, 356] width 685 height 589
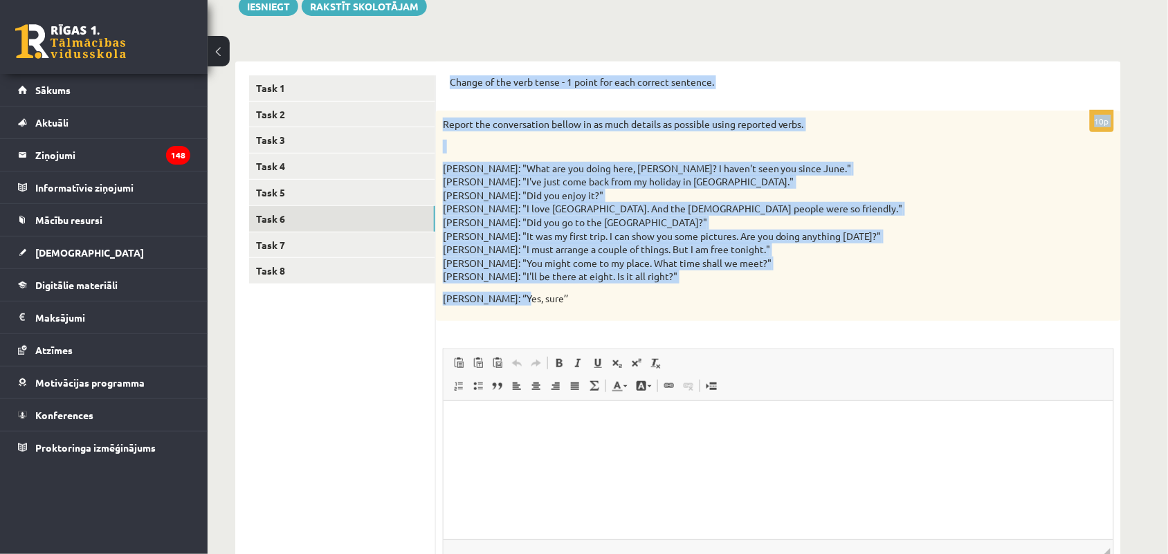
drag, startPoint x: 445, startPoint y: 83, endPoint x: 678, endPoint y: 305, distance: 322.1
click at [678, 305] on div "Change of the verb tense - 1 point for each correct sentence. 10p Report the co…" at bounding box center [778, 356] width 685 height 589
copy form "Change of the verb tense - 1 point for each correct sentence. 10p Report the co…"
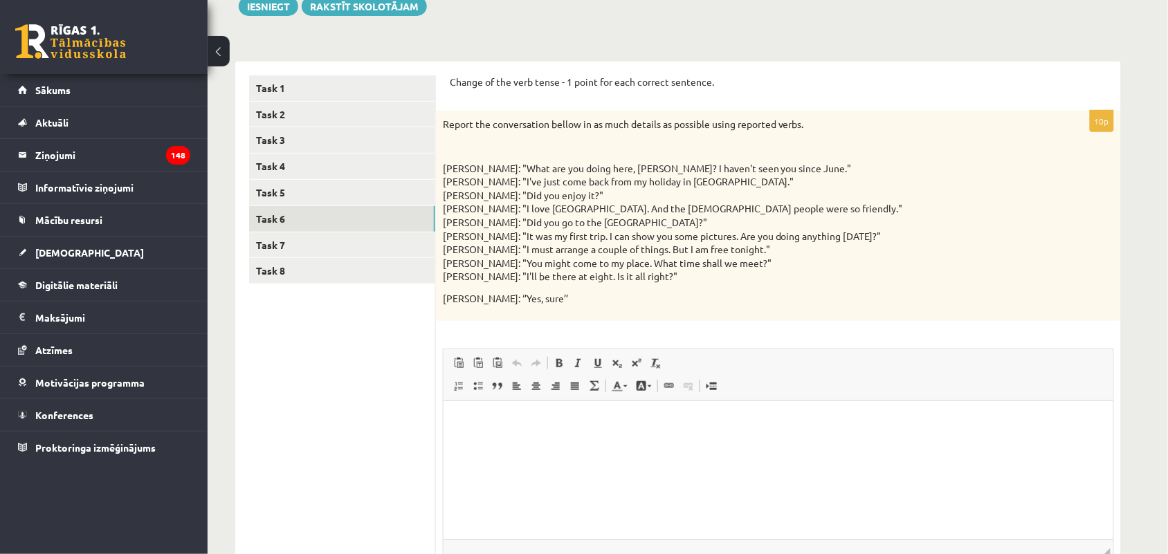
click at [430, 385] on ul "Task 1 Task 2 Task 3 Task 4 Task 5 Task 6 Task 7 Task 8" at bounding box center [342, 355] width 187 height 561
click at [468, 408] on html at bounding box center [778, 422] width 670 height 42
click at [706, 421] on p "**********" at bounding box center [778, 422] width 642 height 15
click at [841, 430] on html "**********" at bounding box center [778, 422] width 670 height 42
click at [706, 426] on p "**********" at bounding box center [778, 422] width 642 height 15
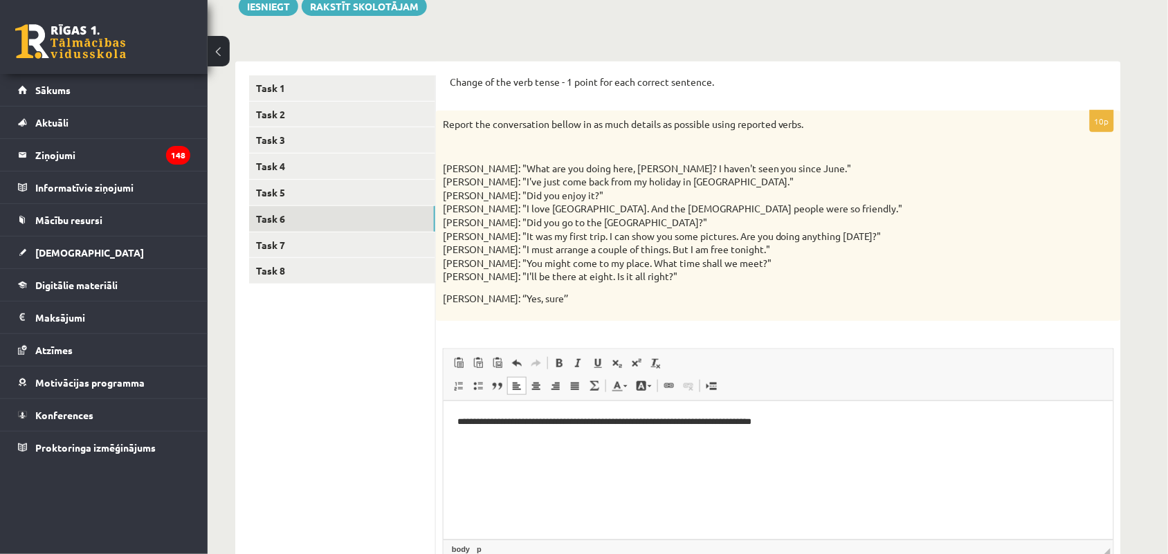
click at [829, 428] on p "**********" at bounding box center [778, 422] width 642 height 15
click at [500, 441] on p "**********" at bounding box center [778, 445] width 642 height 15
click at [571, 446] on p "**********" at bounding box center [778, 445] width 642 height 15
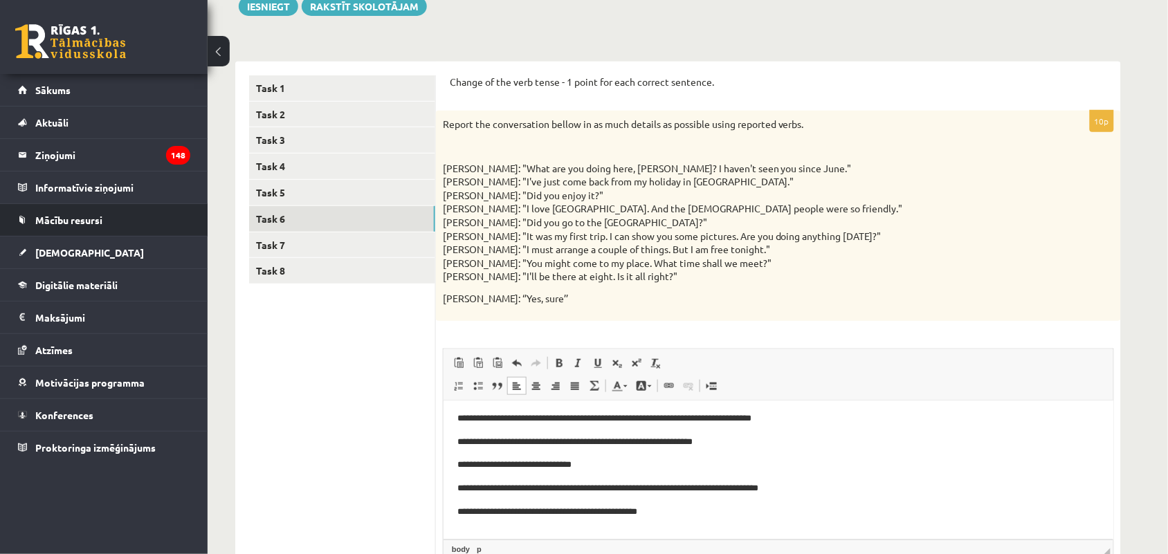
scroll to position [4, 0]
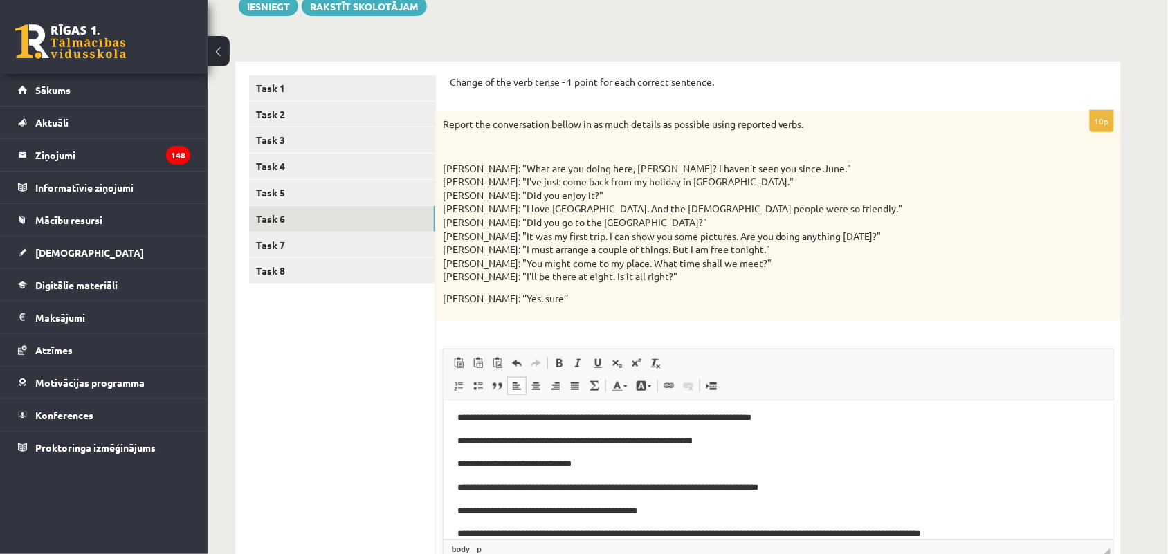
click at [759, 532] on p "**********" at bounding box center [771, 534] width 629 height 15
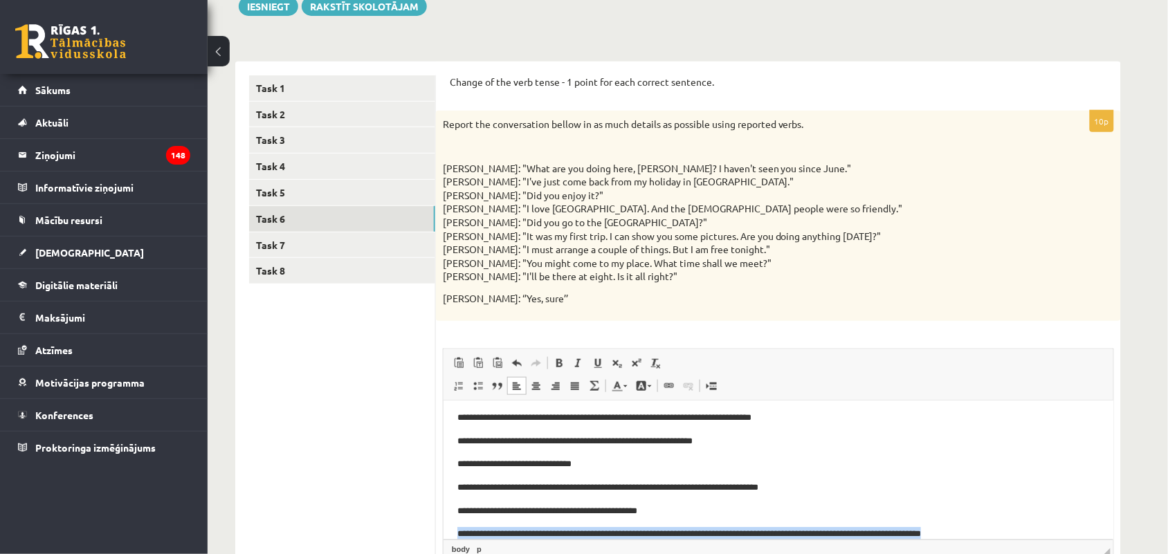
click at [759, 532] on p "**********" at bounding box center [771, 534] width 629 height 15
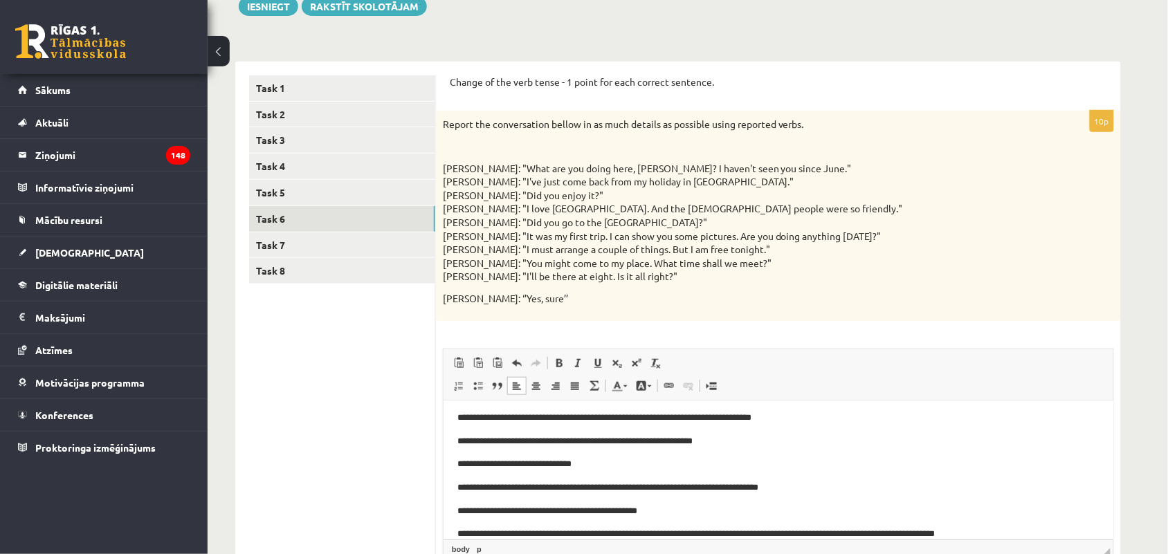
click at [1012, 529] on p "**********" at bounding box center [771, 534] width 629 height 15
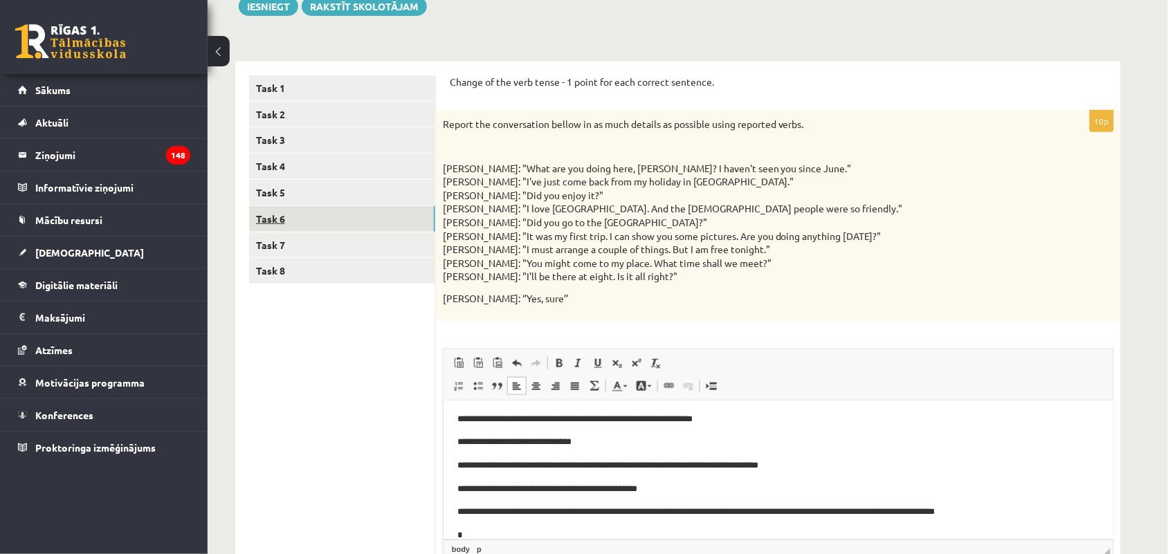
scroll to position [28, 0]
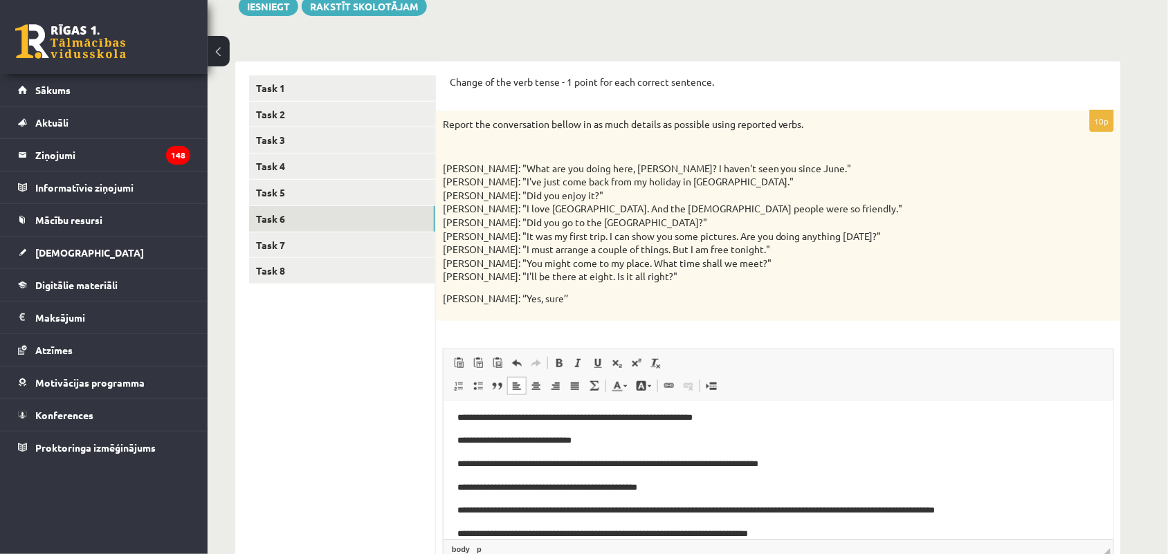
click at [610, 531] on p "**********" at bounding box center [771, 534] width 629 height 15
click at [830, 522] on body "**********" at bounding box center [778, 464] width 642 height 154
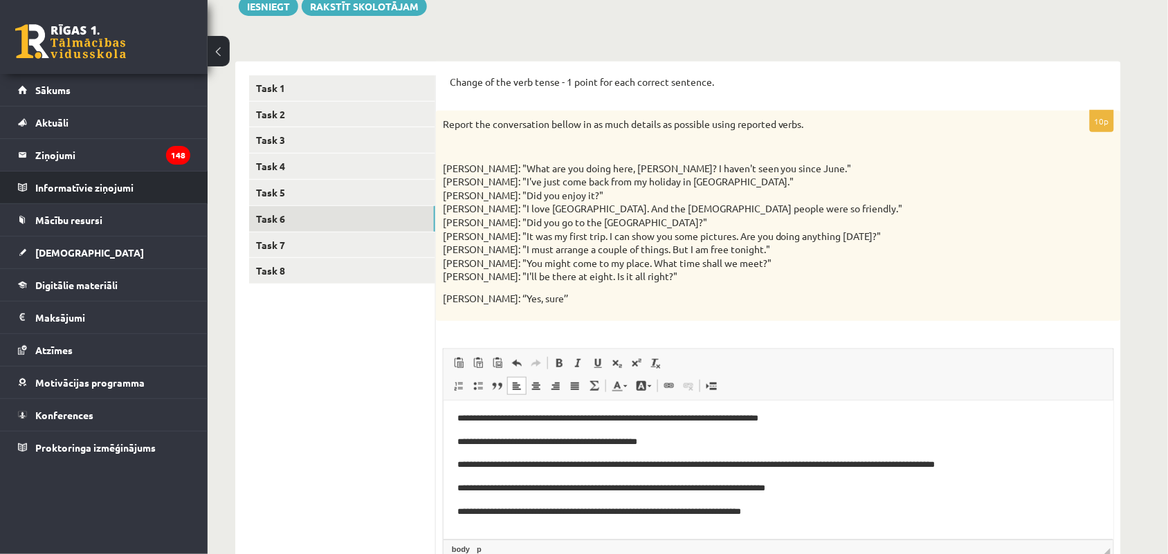
scroll to position [74, 0]
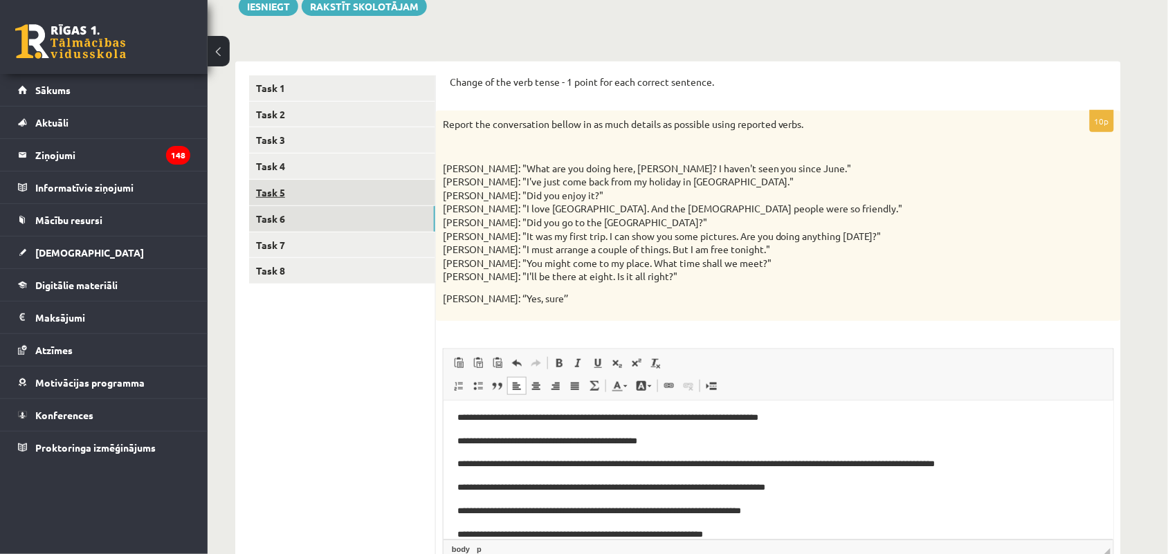
click at [309, 183] on link "Task 5" at bounding box center [342, 193] width 186 height 26
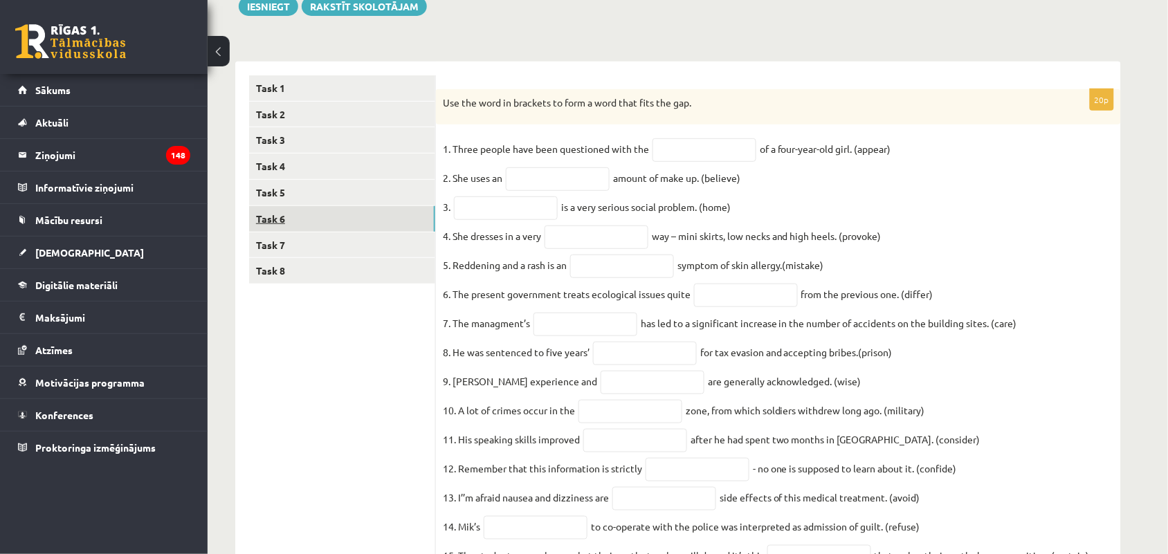
click at [287, 224] on link "Task 6" at bounding box center [342, 219] width 186 height 26
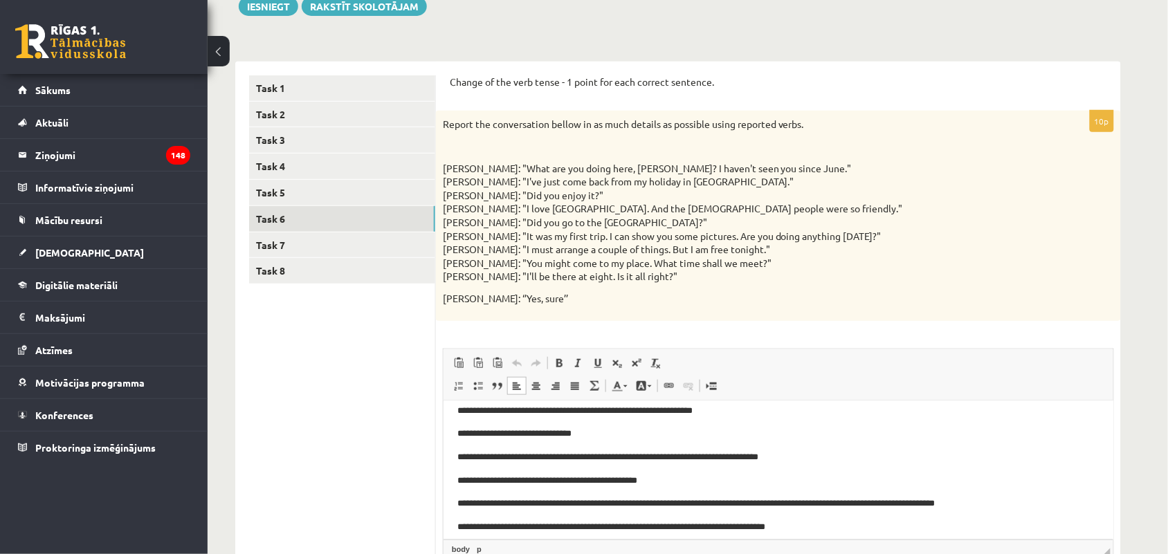
scroll to position [91, 0]
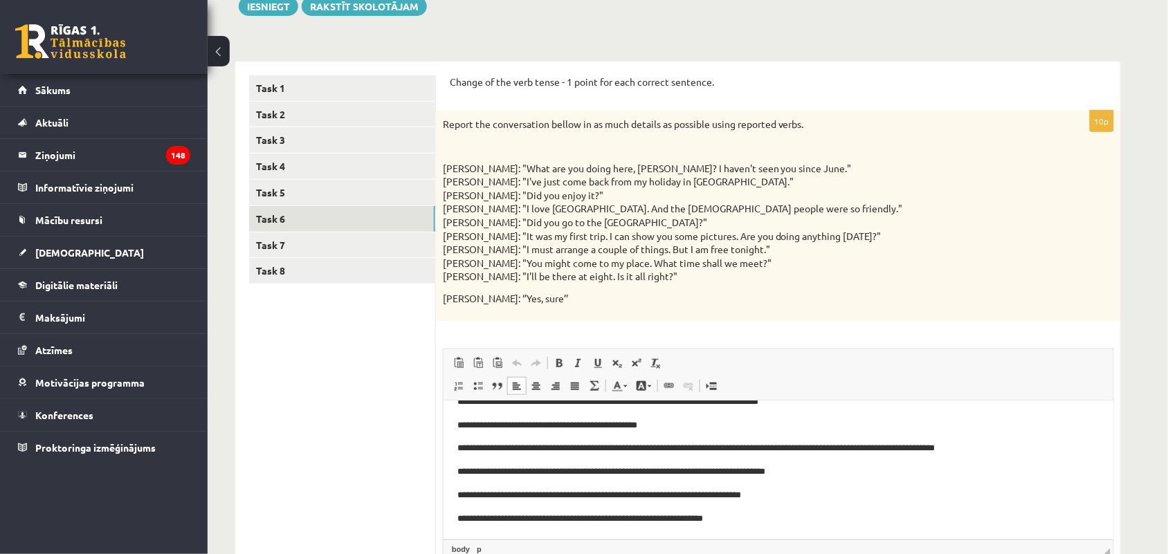
click at [623, 516] on p "**********" at bounding box center [771, 518] width 629 height 15
click at [725, 517] on p "**********" at bounding box center [771, 518] width 629 height 15
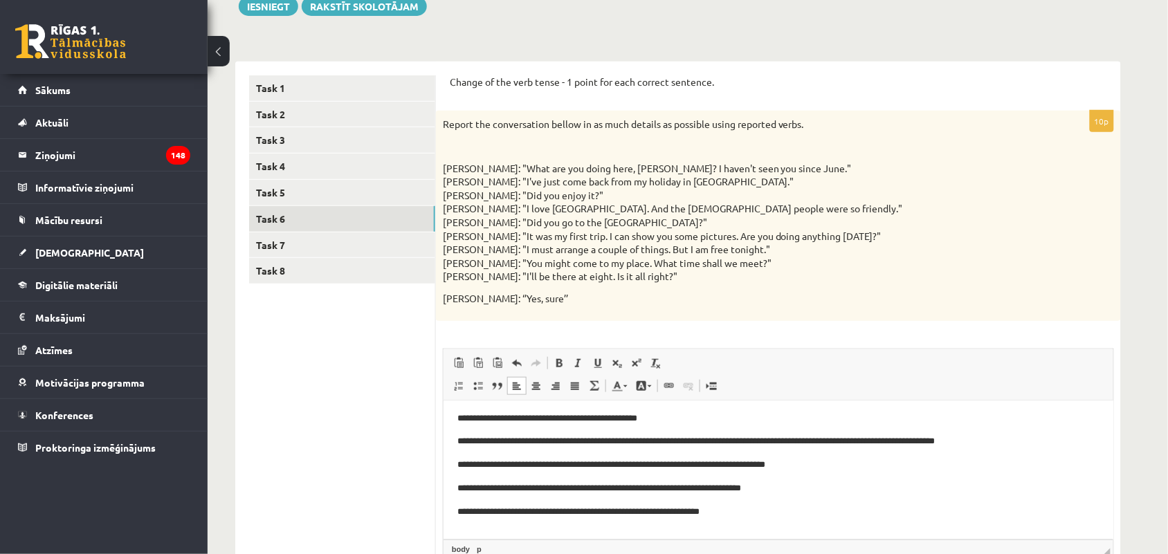
scroll to position [98, 0]
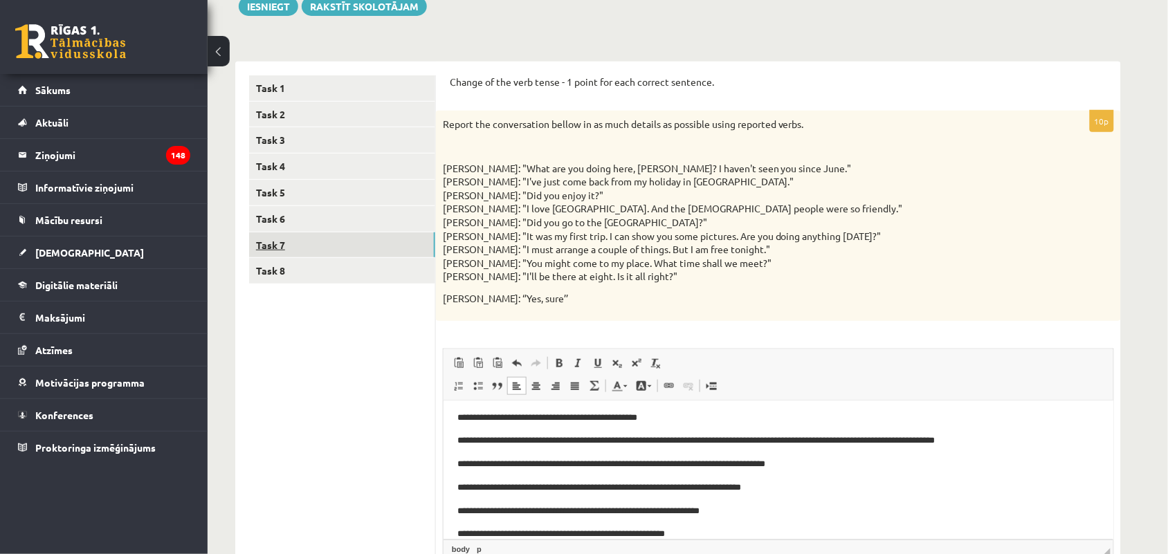
click at [320, 241] on link "Task 7" at bounding box center [342, 246] width 186 height 26
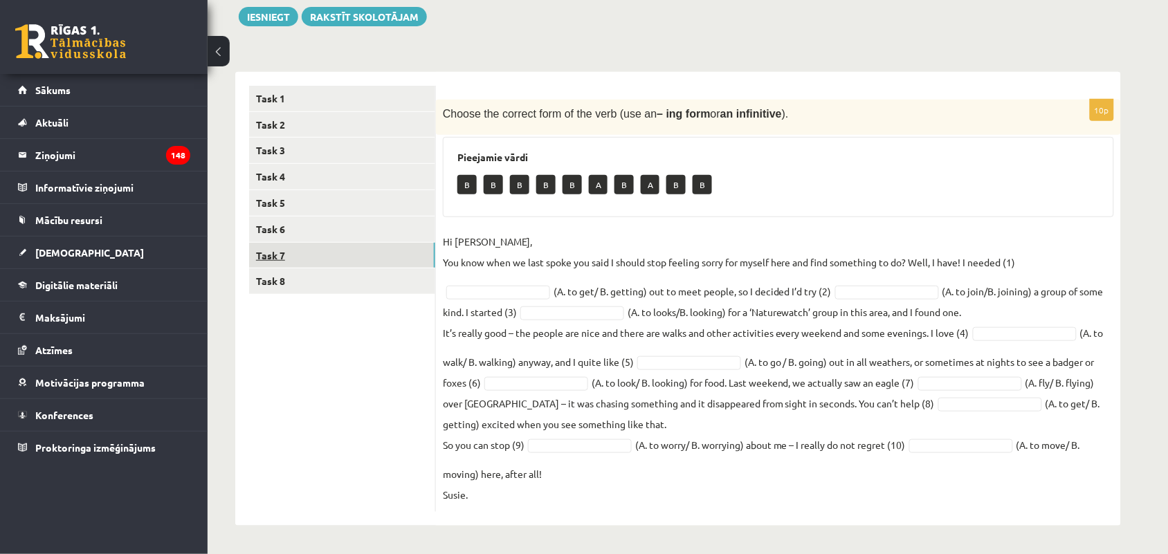
scroll to position [163, 0]
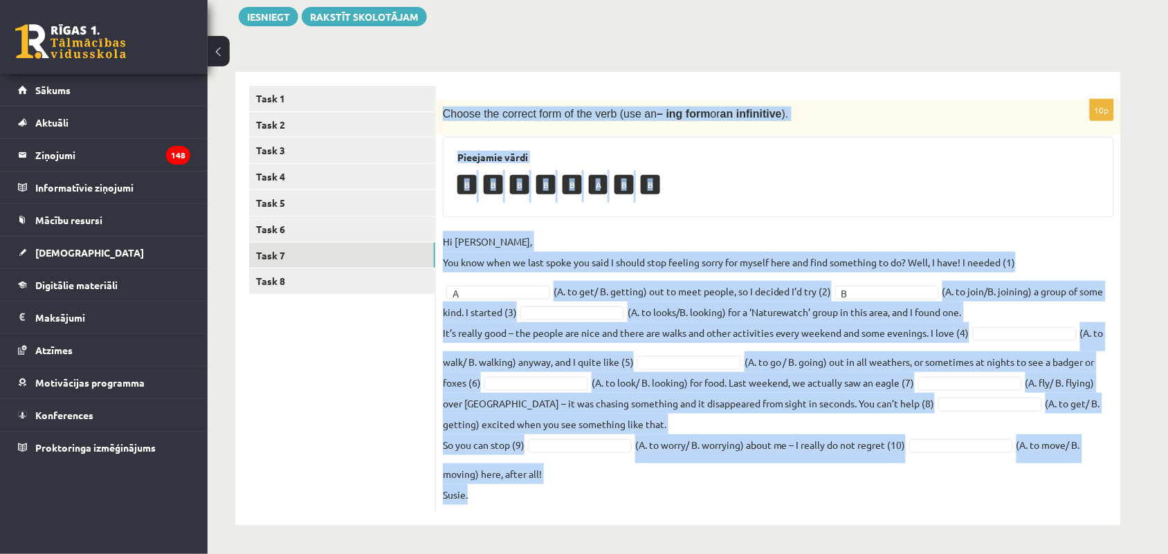
drag, startPoint x: 440, startPoint y: 109, endPoint x: 615, endPoint y: 509, distance: 437.0
click at [615, 509] on div "10p Choose the correct form of the verb (use an – ing form or an infinitive ). …" at bounding box center [778, 306] width 685 height 412
copy div "Choose the correct form of the verb (use an – ing form or an infinitive ). Piee…"
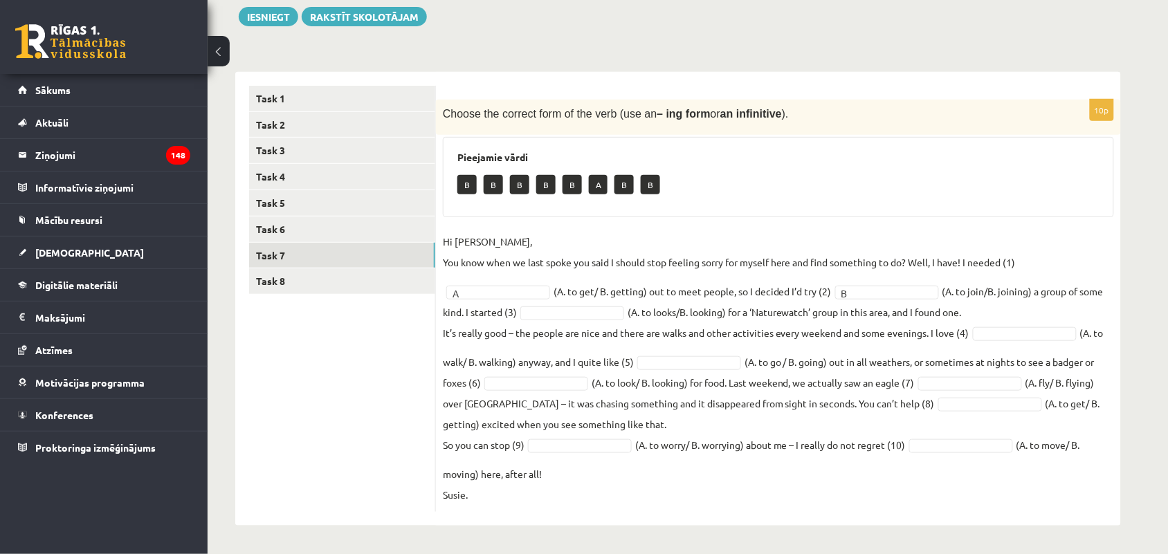
click at [401, 363] on ul "Task 1 Task 2 Task 3 Task 4 Task 5 Task 6 Task 7 Task 8" at bounding box center [342, 299] width 187 height 426
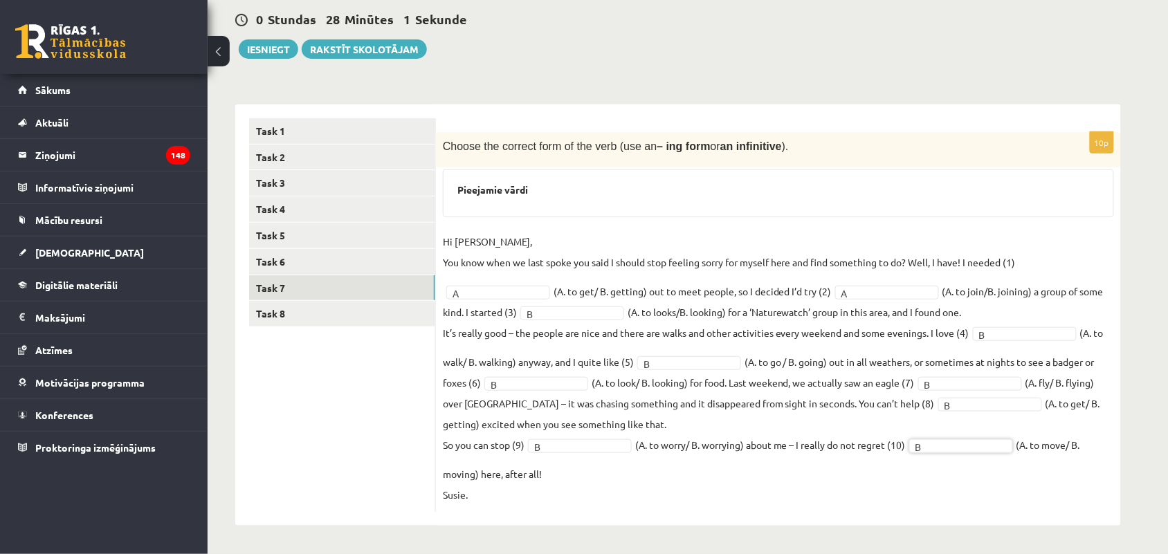
scroll to position [129, 0]
click at [323, 307] on link "Task 8" at bounding box center [342, 315] width 186 height 26
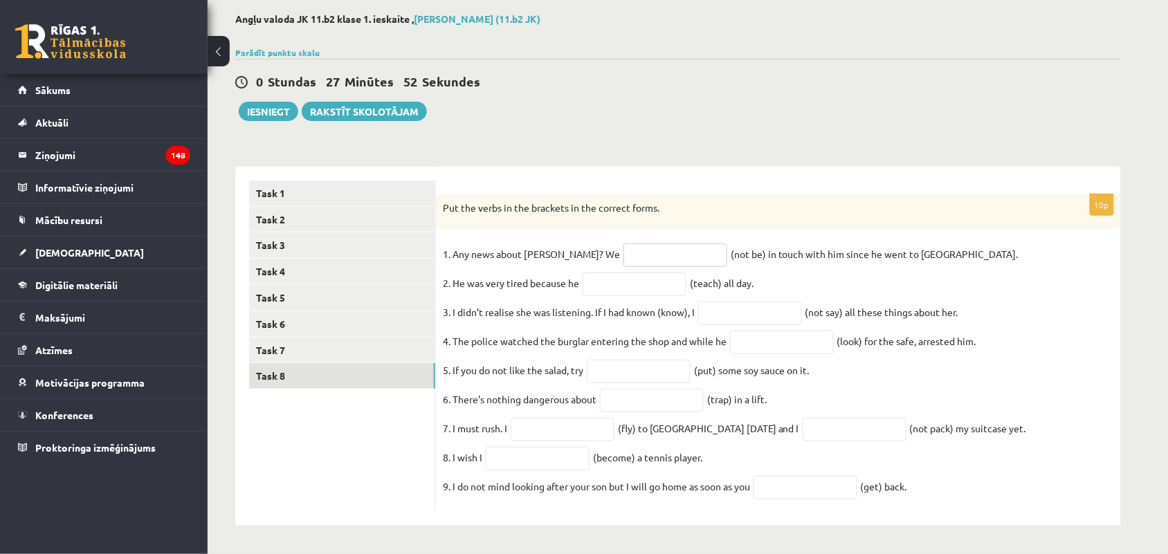
click at [639, 247] on input "text" at bounding box center [676, 256] width 104 height 24
click at [545, 451] on input "text" at bounding box center [538, 459] width 104 height 24
click at [808, 491] on input "text" at bounding box center [806, 488] width 104 height 24
click at [759, 341] on input "text" at bounding box center [782, 343] width 104 height 24
click at [372, 181] on link "Task 1" at bounding box center [342, 194] width 186 height 26
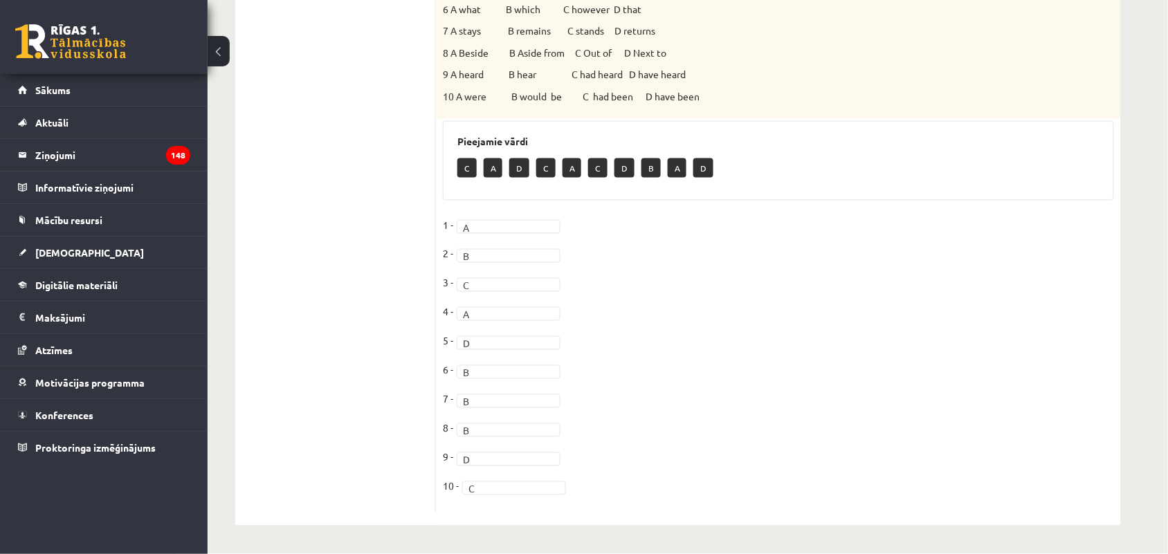
scroll to position [60, 0]
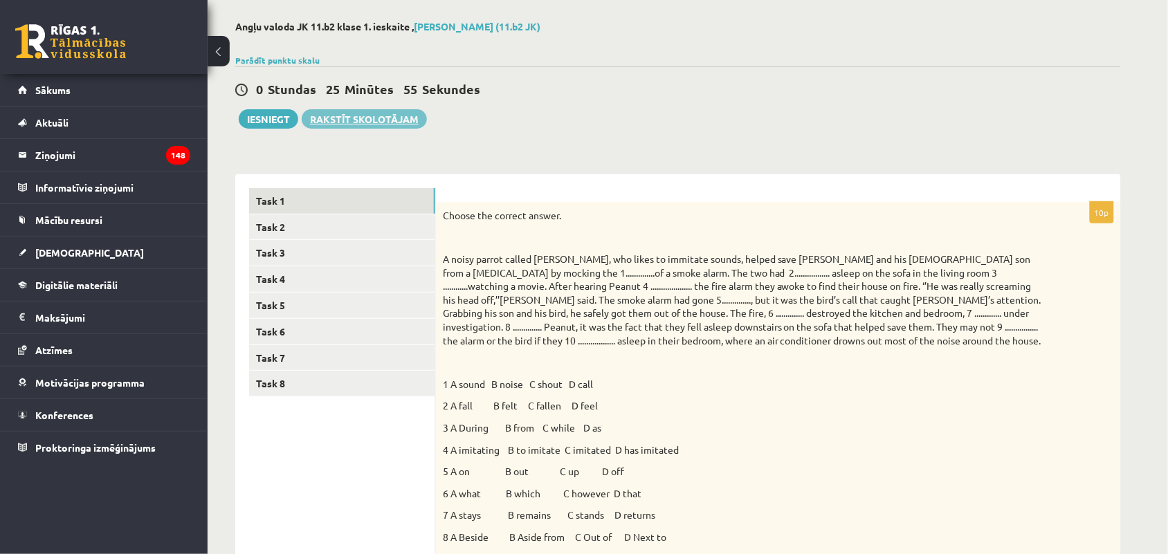
click at [349, 125] on link "Rakstīt skolotājam" at bounding box center [364, 118] width 125 height 19
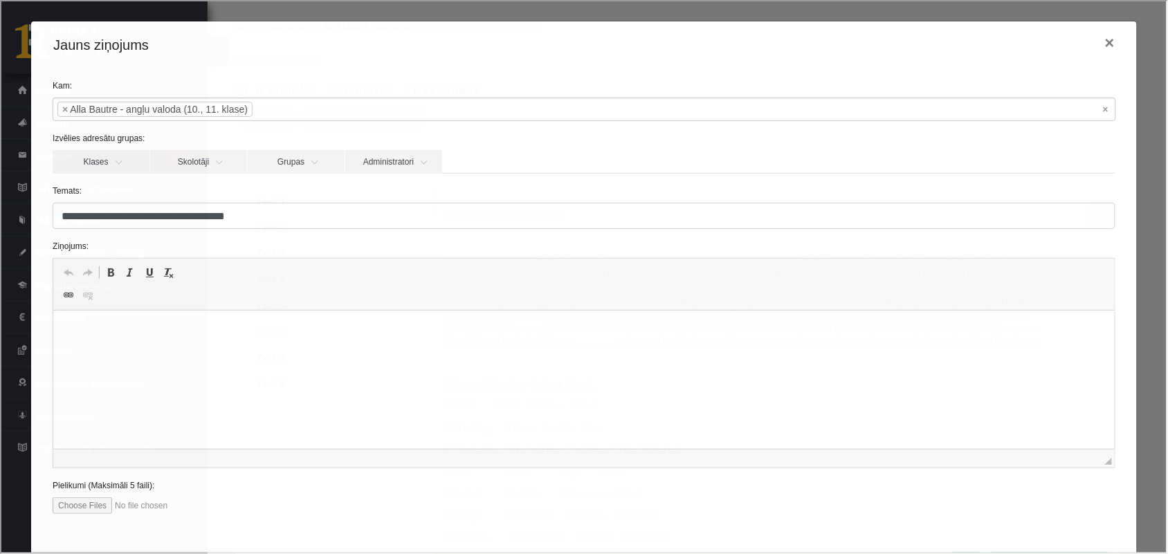
scroll to position [0, 0]
click at [253, 339] on html at bounding box center [584, 332] width 1062 height 42
click at [1101, 43] on button "×" at bounding box center [1109, 41] width 32 height 39
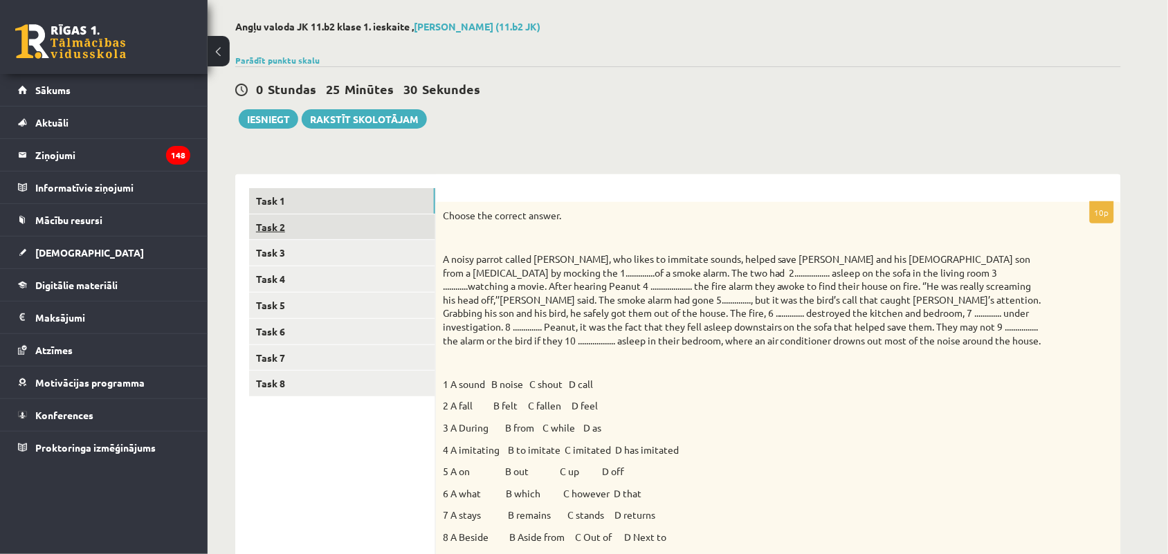
click at [358, 217] on link "Task 2" at bounding box center [342, 228] width 186 height 26
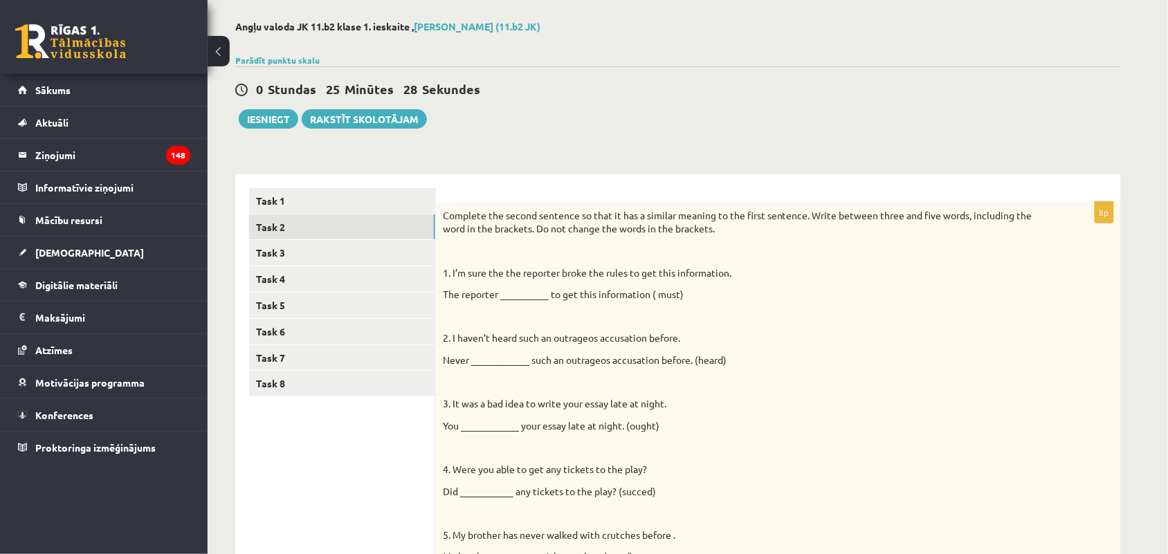
click at [790, 382] on p at bounding box center [744, 383] width 602 height 14
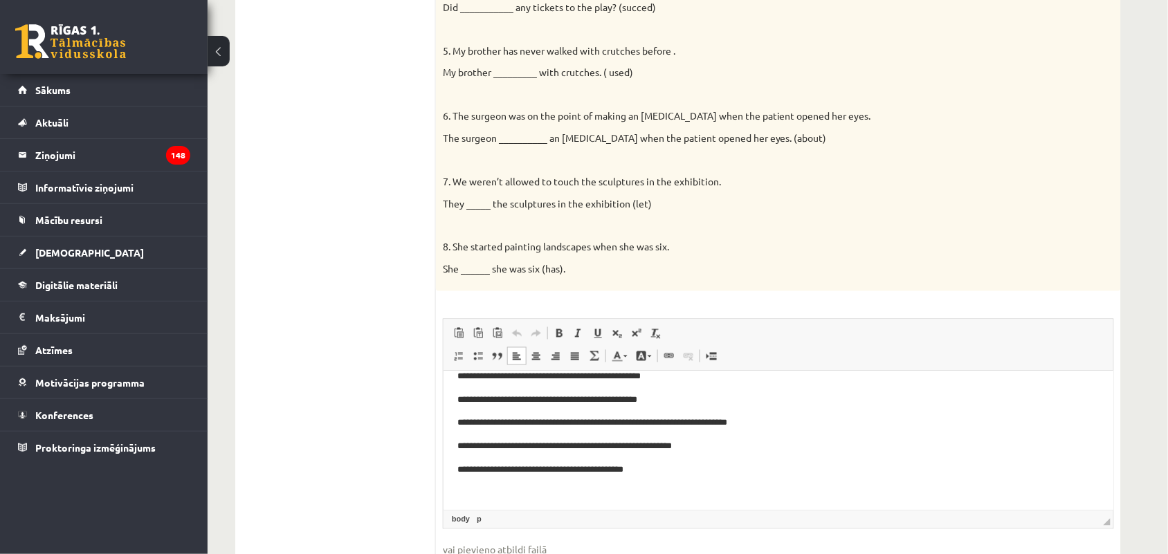
scroll to position [91, 0]
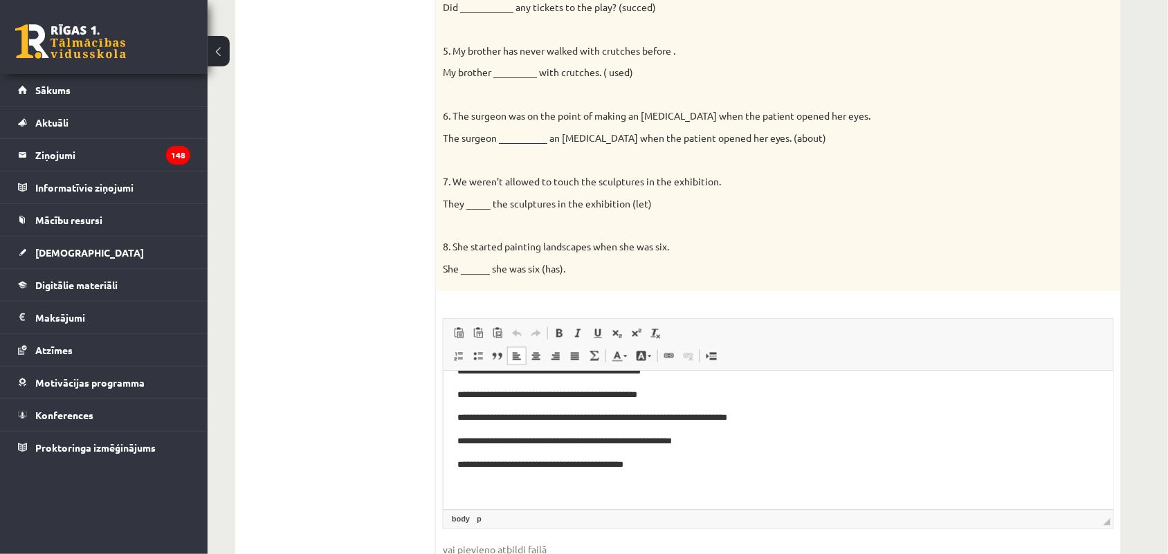
click at [866, 486] on p "Editor, wiswyg-editor-user-answer-47024862946820" at bounding box center [778, 489] width 642 height 15
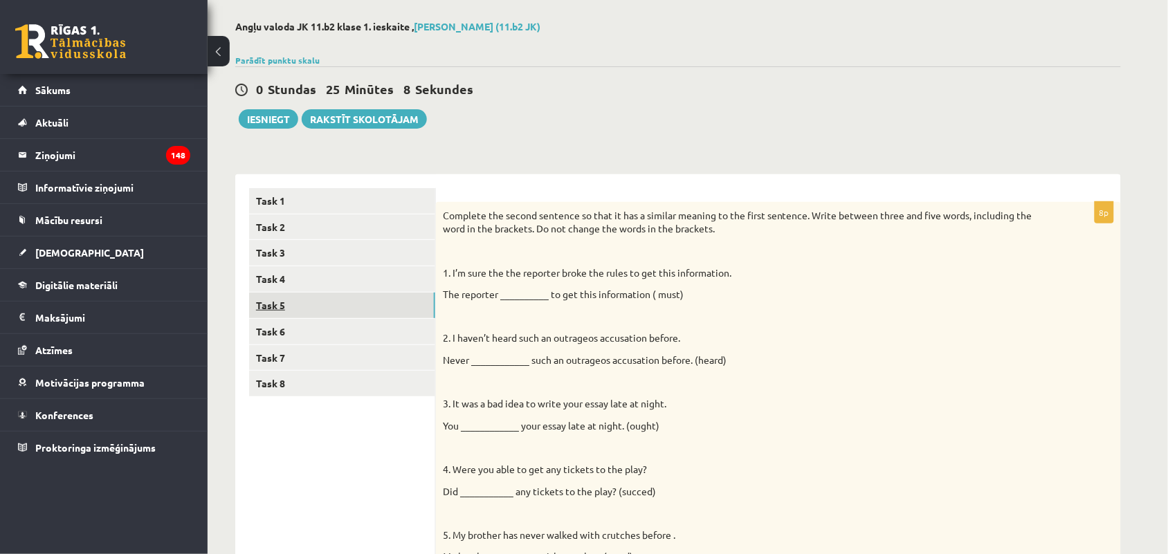
click at [377, 308] on link "Task 5" at bounding box center [342, 306] width 186 height 26
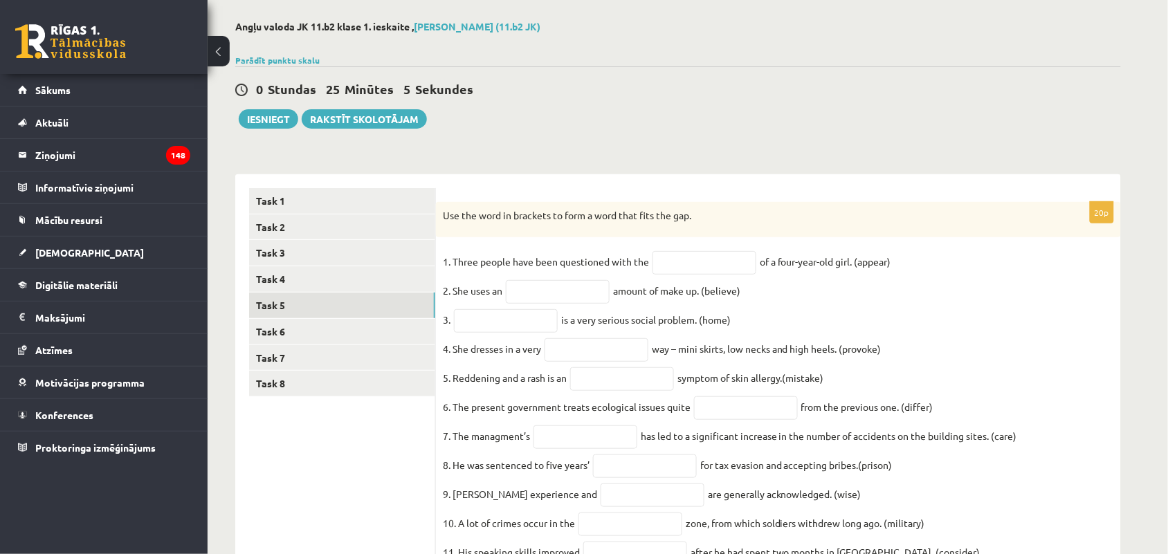
click at [1167, 475] on div "Angļu valoda JK 11.b2 klase 1. ieskaite , Gabriela Kalniņa (11.b2 JK) Parādīt p…" at bounding box center [688, 437] width 961 height 888
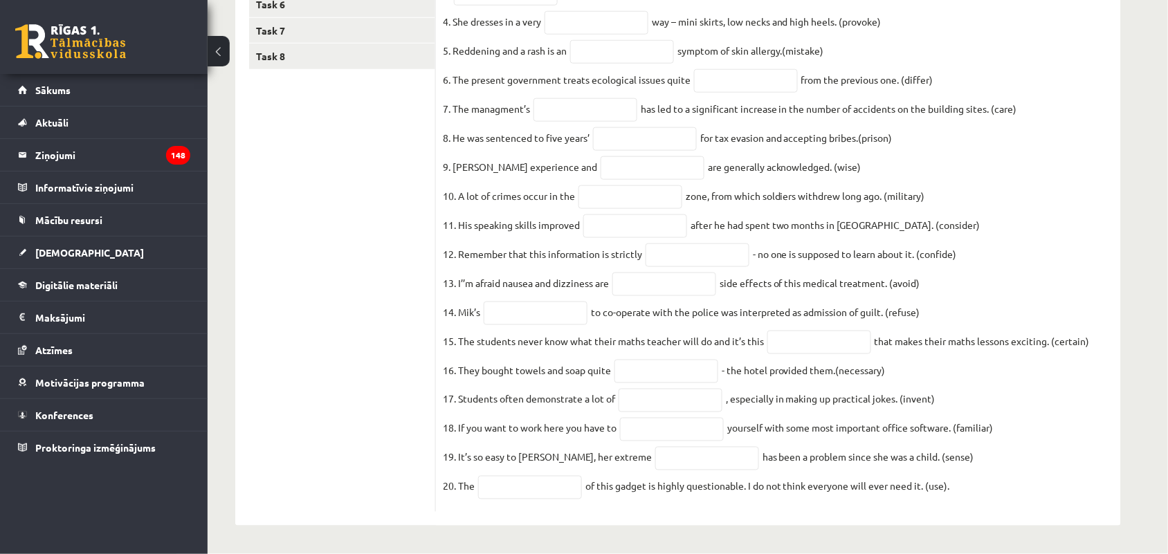
scroll to position [0, 0]
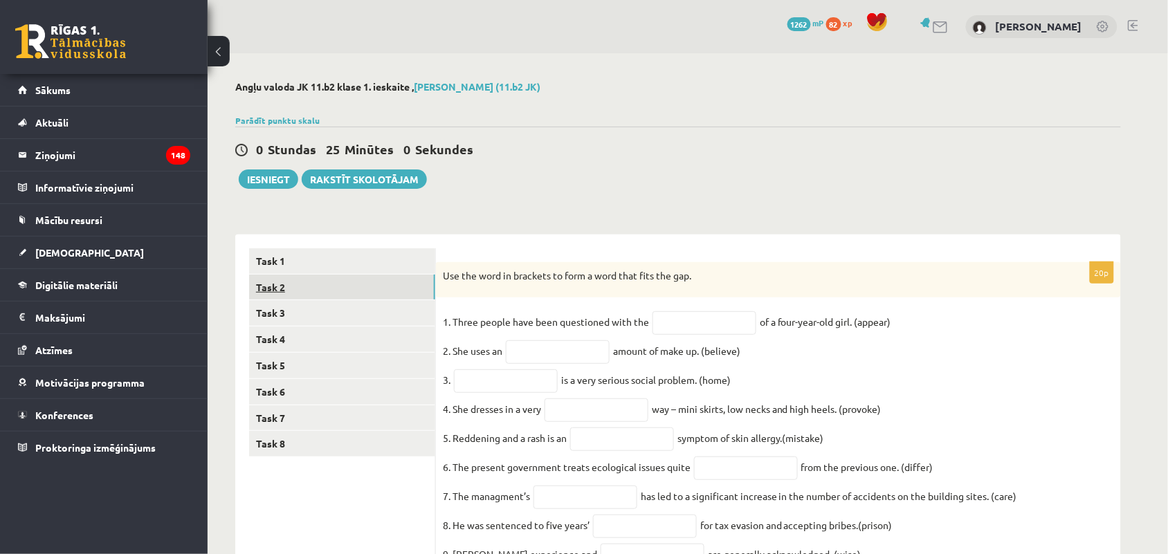
click at [388, 288] on link "Task 2" at bounding box center [342, 288] width 186 height 26
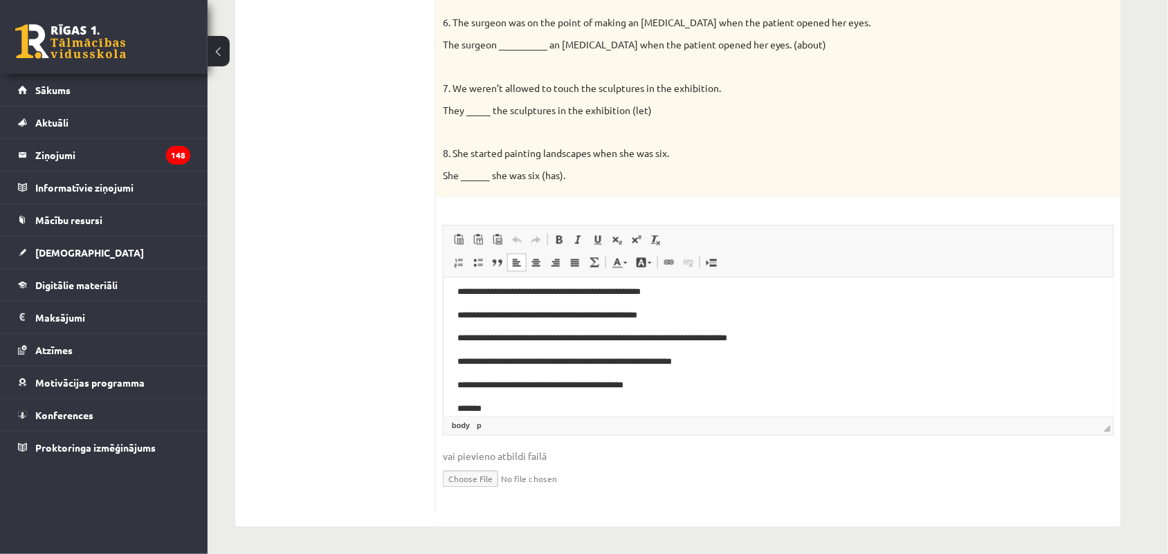
scroll to position [91, 0]
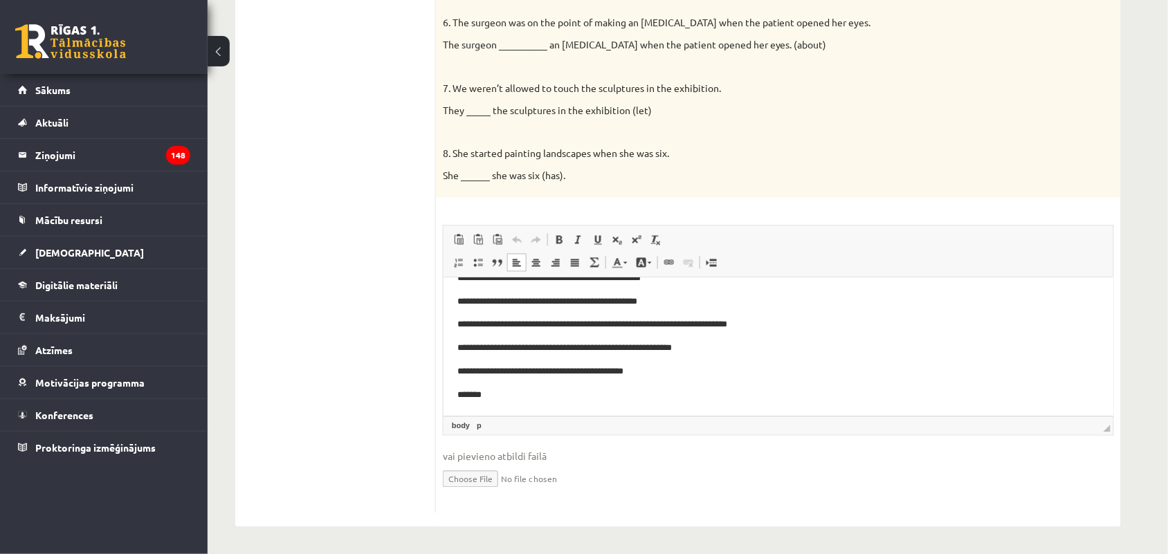
click at [852, 393] on p "*******" at bounding box center [771, 396] width 629 height 15
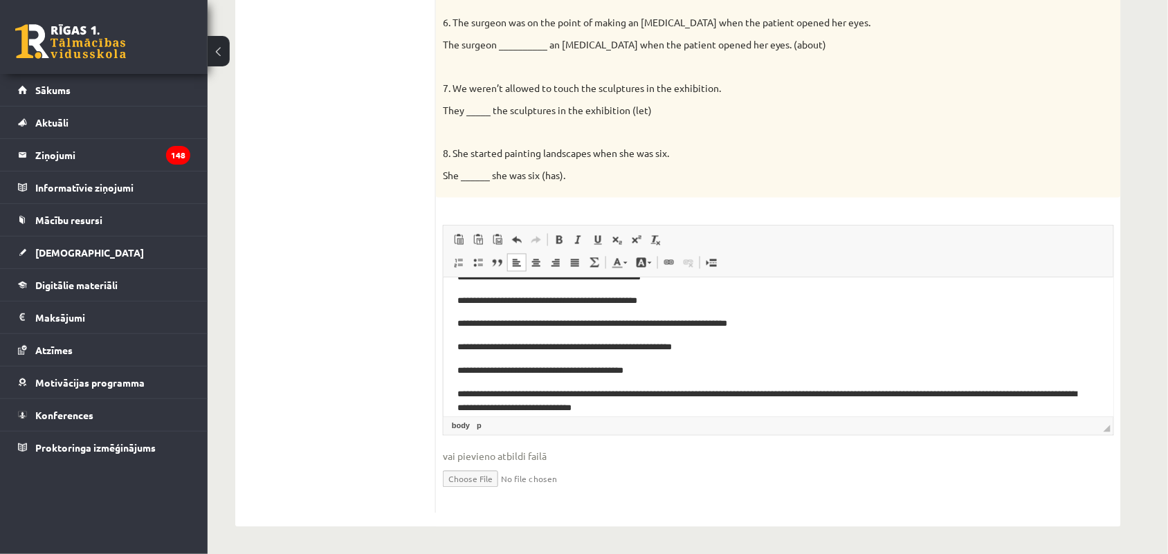
click at [472, 481] on input "file" at bounding box center [778, 478] width 671 height 28
click at [455, 478] on input "file" at bounding box center [778, 478] width 671 height 28
type input "**********"
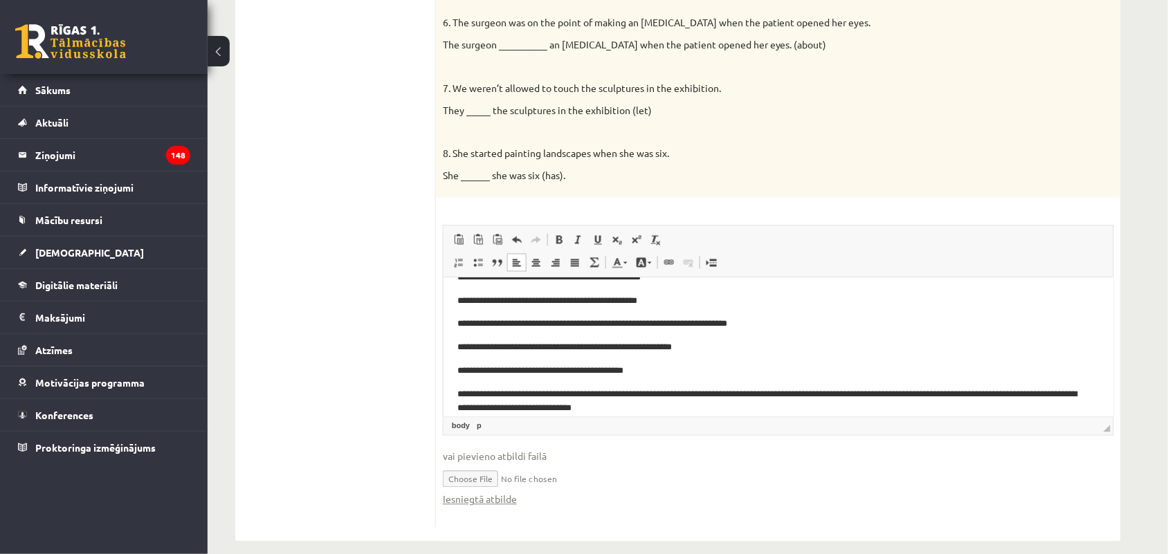
scroll to position [154, 0]
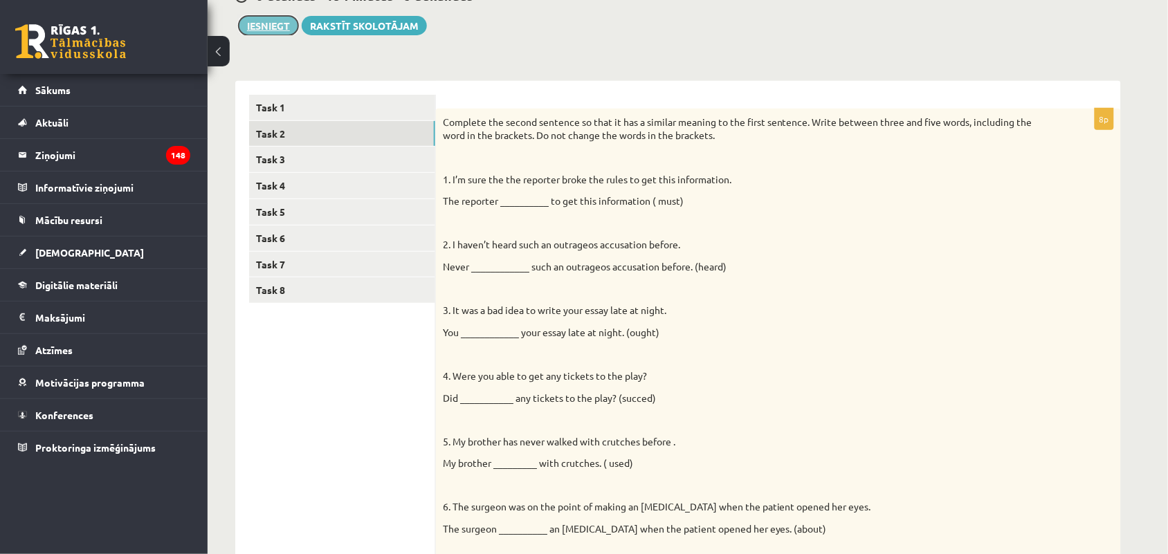
click at [275, 26] on button "Iesniegt" at bounding box center [269, 25] width 60 height 19
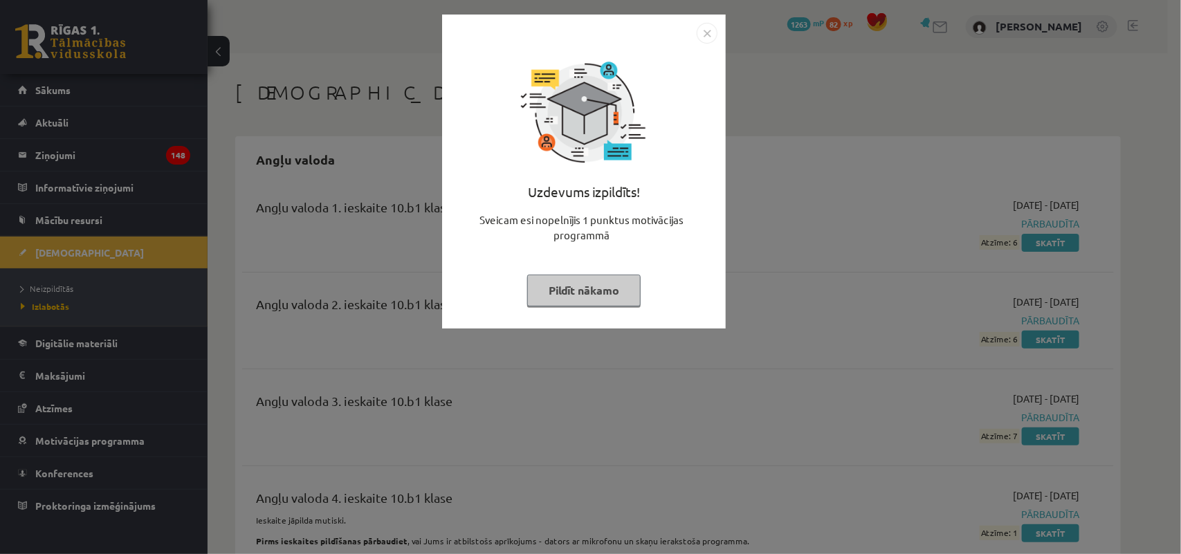
click at [700, 35] on img "Close" at bounding box center [707, 33] width 21 height 21
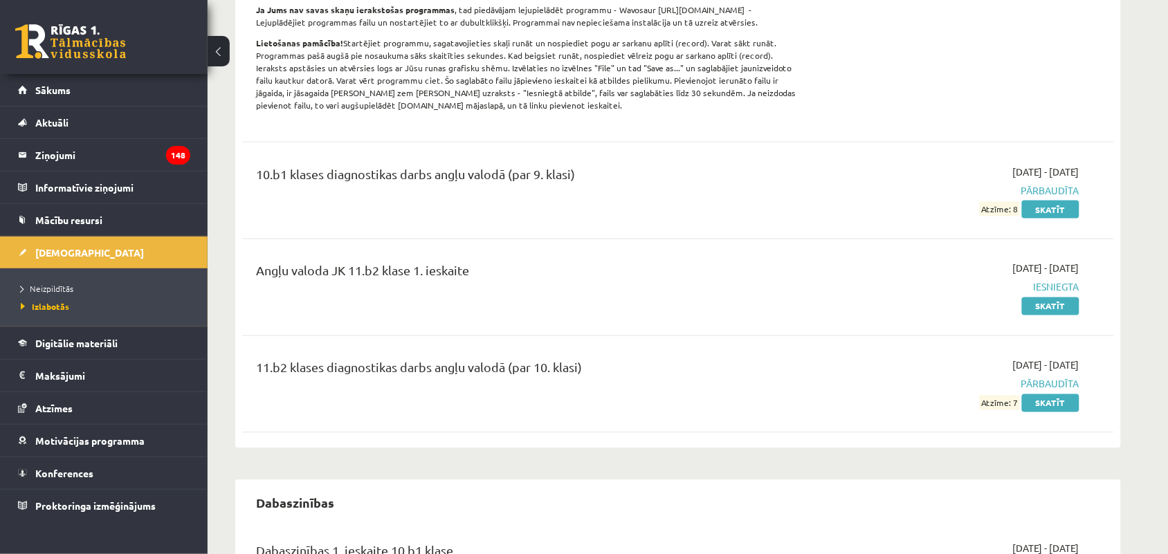
scroll to position [554, 0]
click at [64, 286] on span "Neizpildītās" at bounding box center [47, 288] width 53 height 11
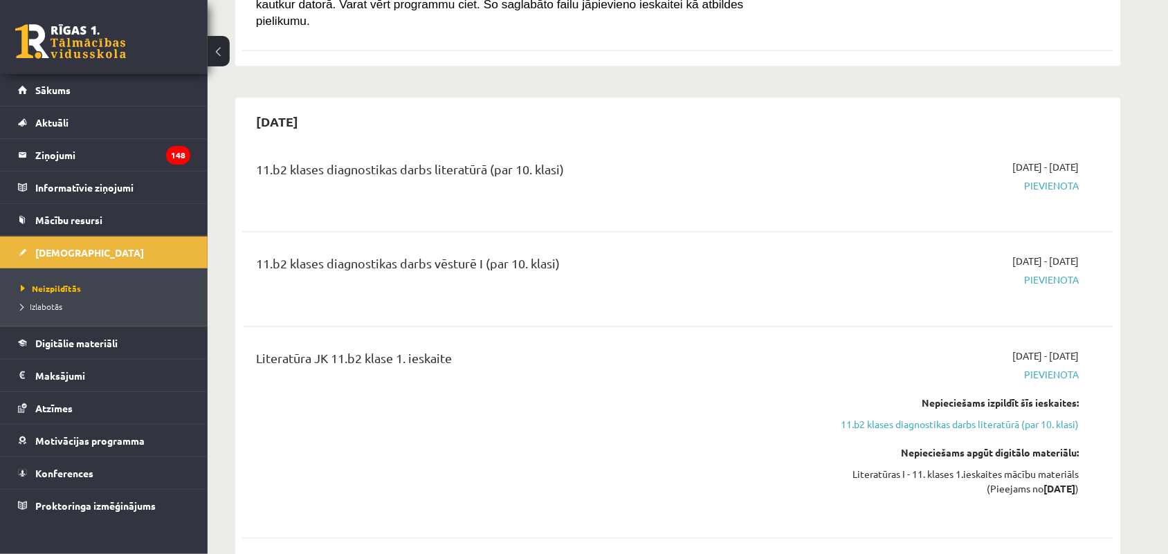
scroll to position [69, 0]
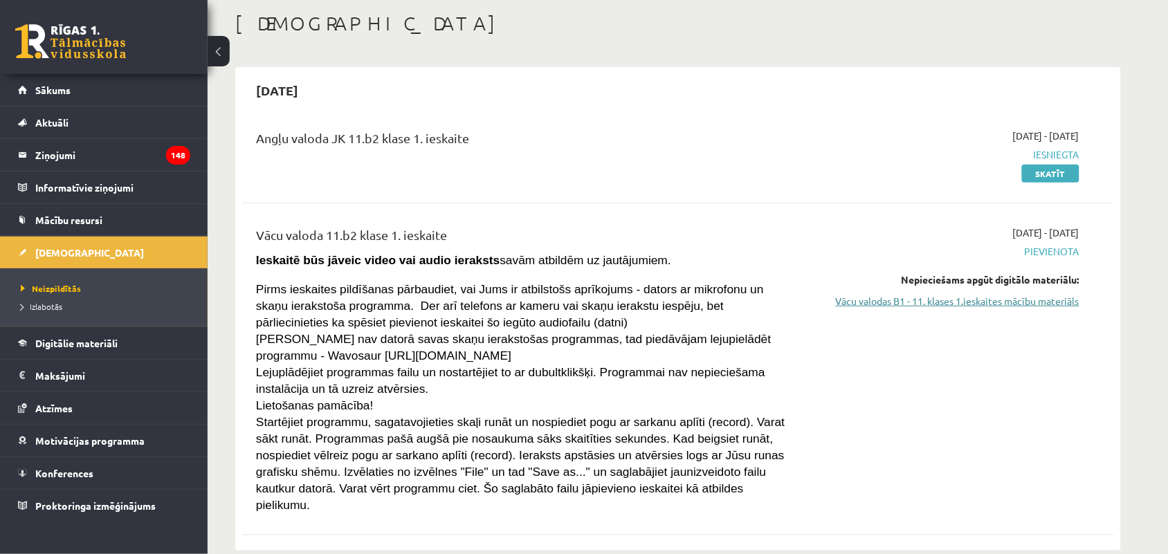
click at [974, 305] on link "Vācu valodas B1 - 11. klases 1.ieskaites mācību materiāls" at bounding box center [949, 301] width 261 height 15
